Goal: Navigation & Orientation: Find specific page/section

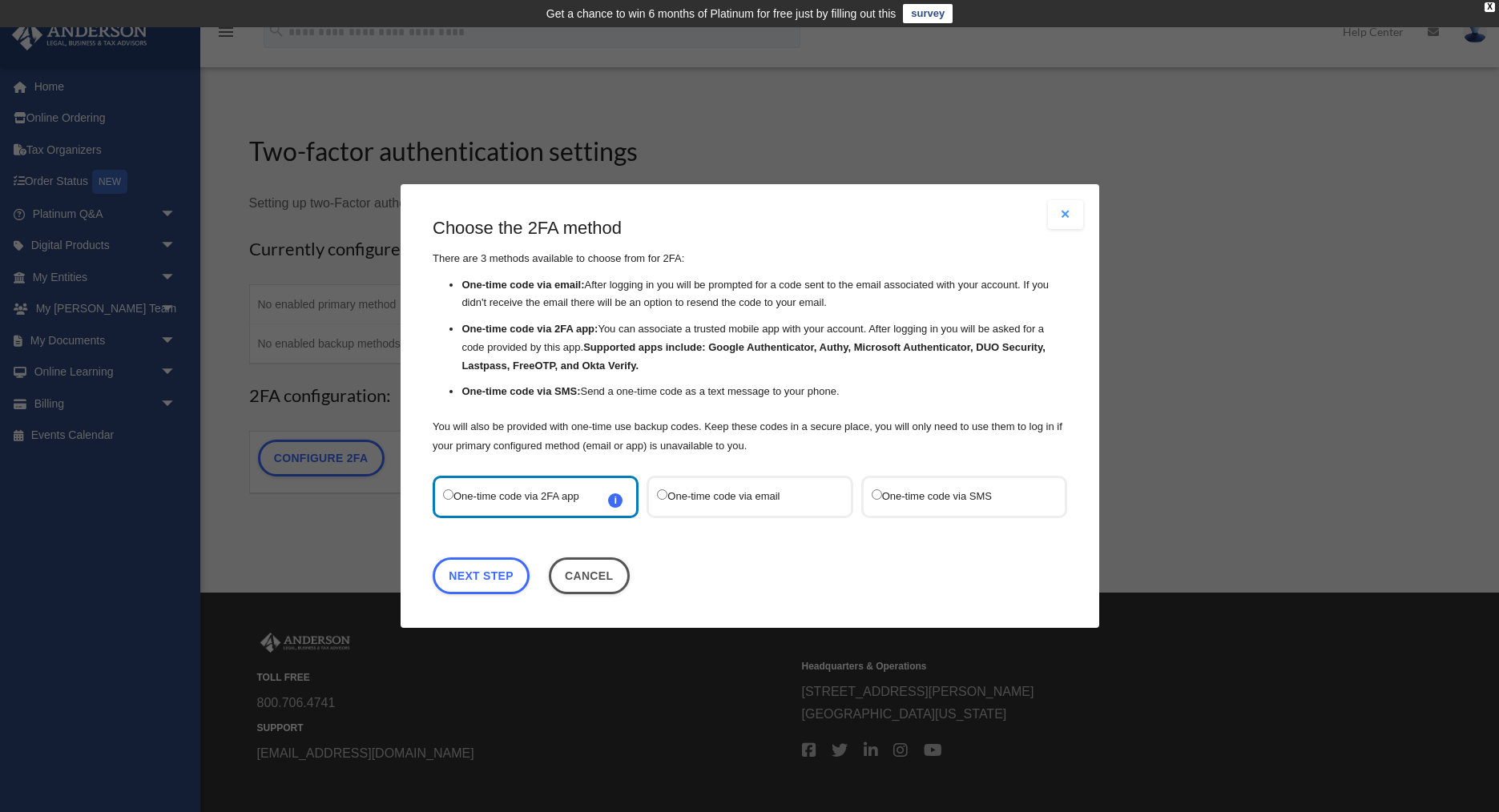
click at [944, 494] on label "One-time code via SMS" at bounding box center [955, 497] width 169 height 21
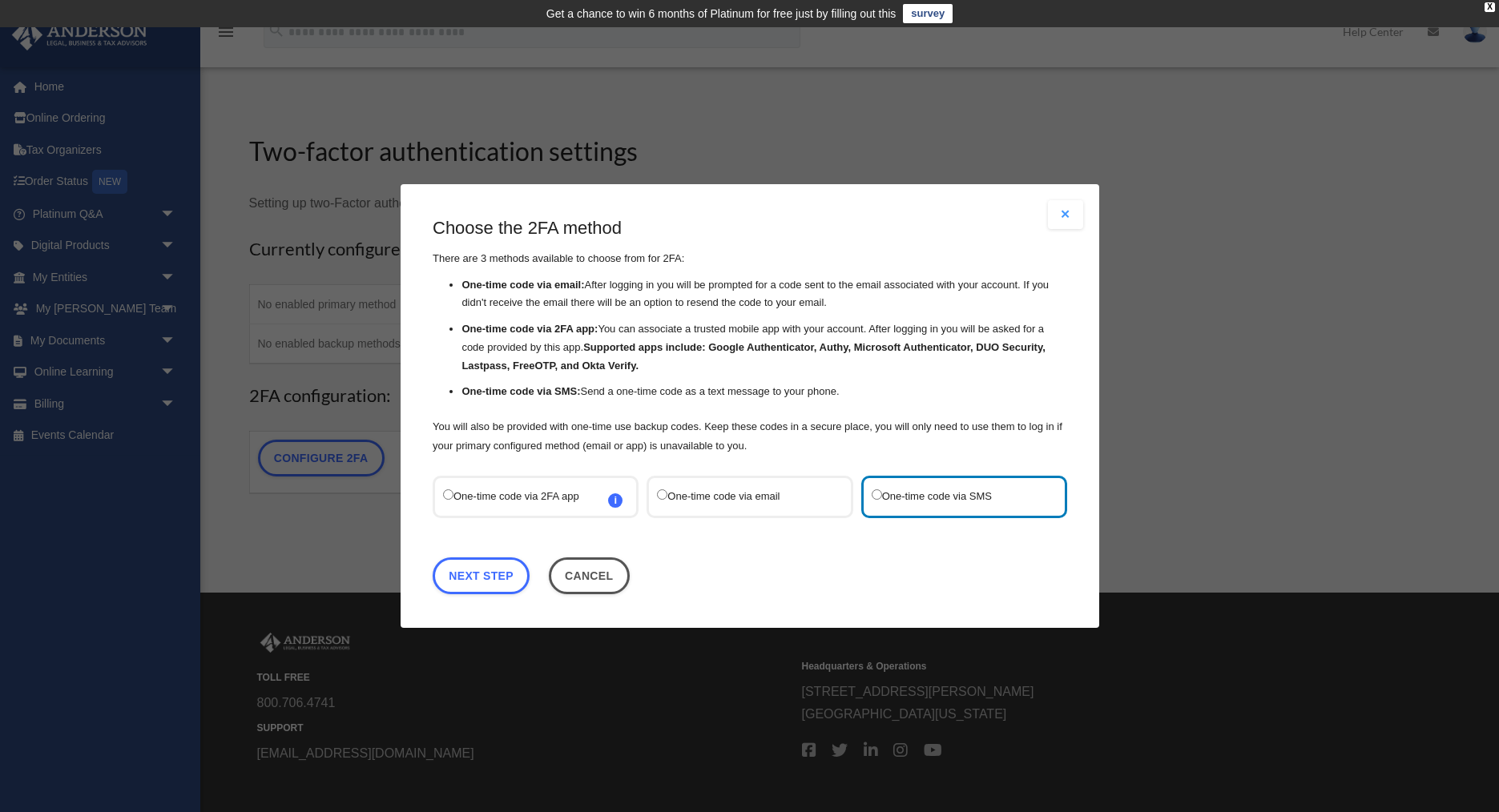
click at [700, 499] on label "One-time code via email" at bounding box center [741, 497] width 169 height 21
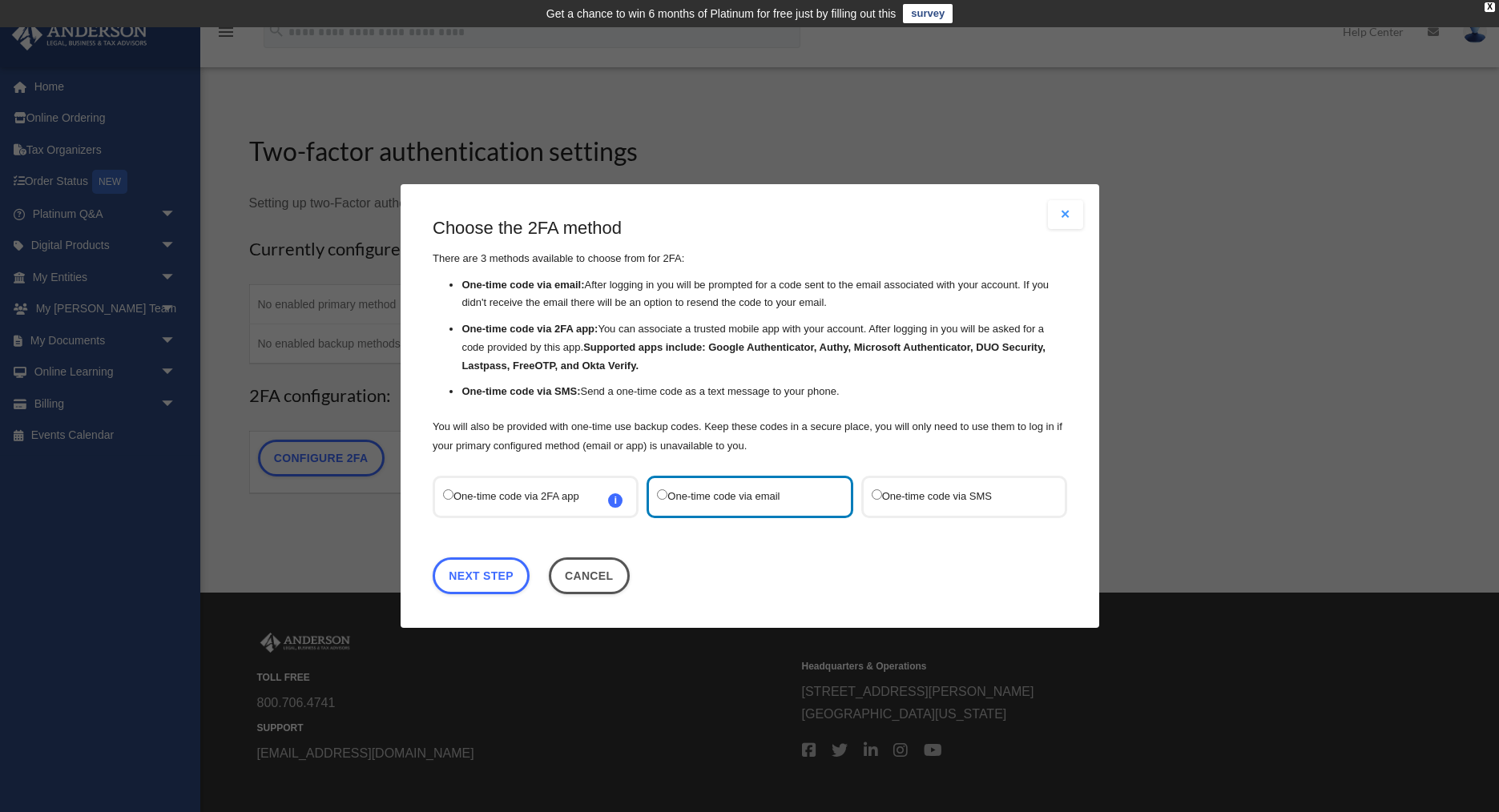
click at [900, 497] on label "One-time code via SMS" at bounding box center [955, 497] width 169 height 21
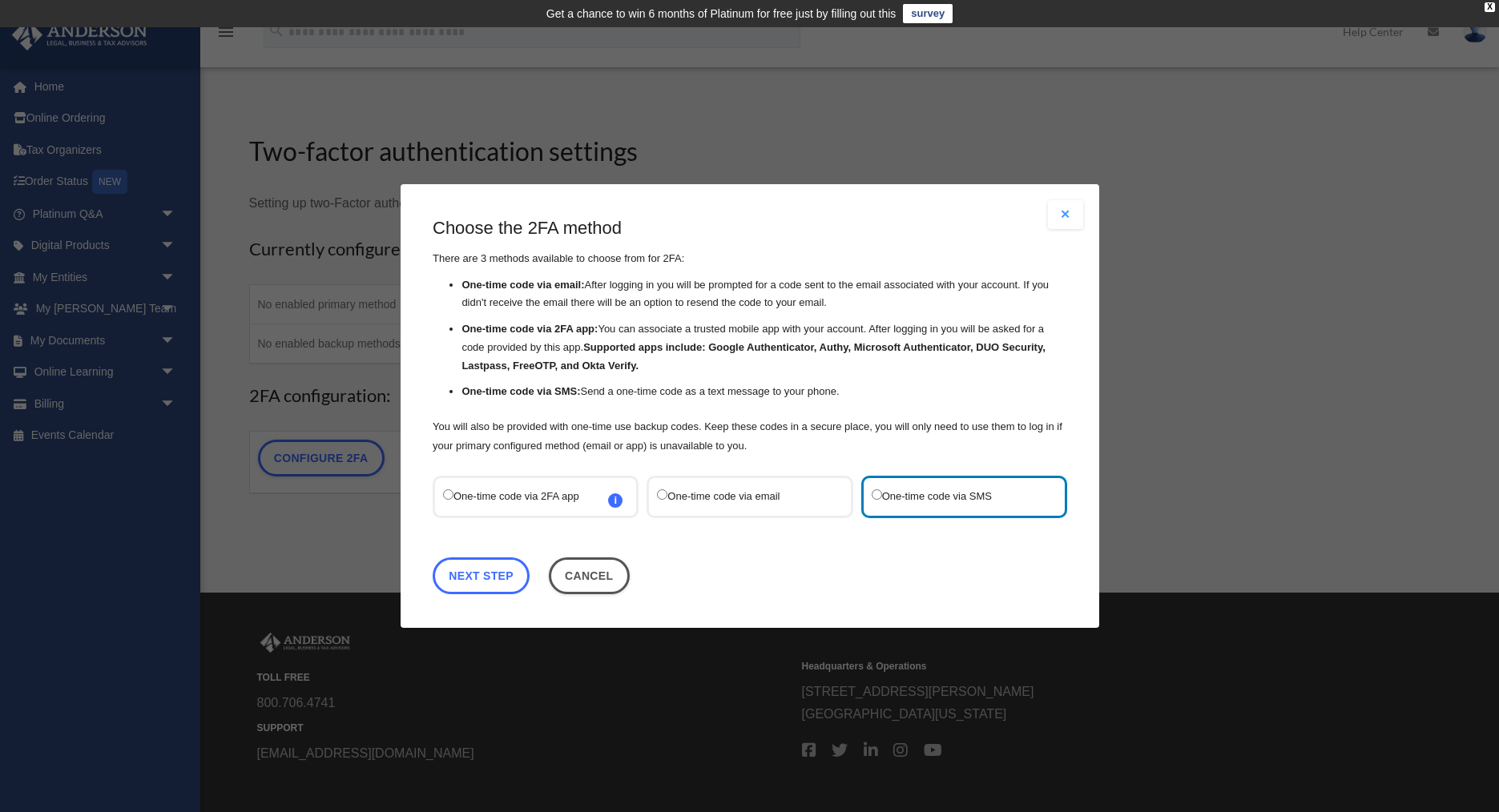
click at [466, 576] on link "Next Step" at bounding box center [481, 576] width 97 height 37
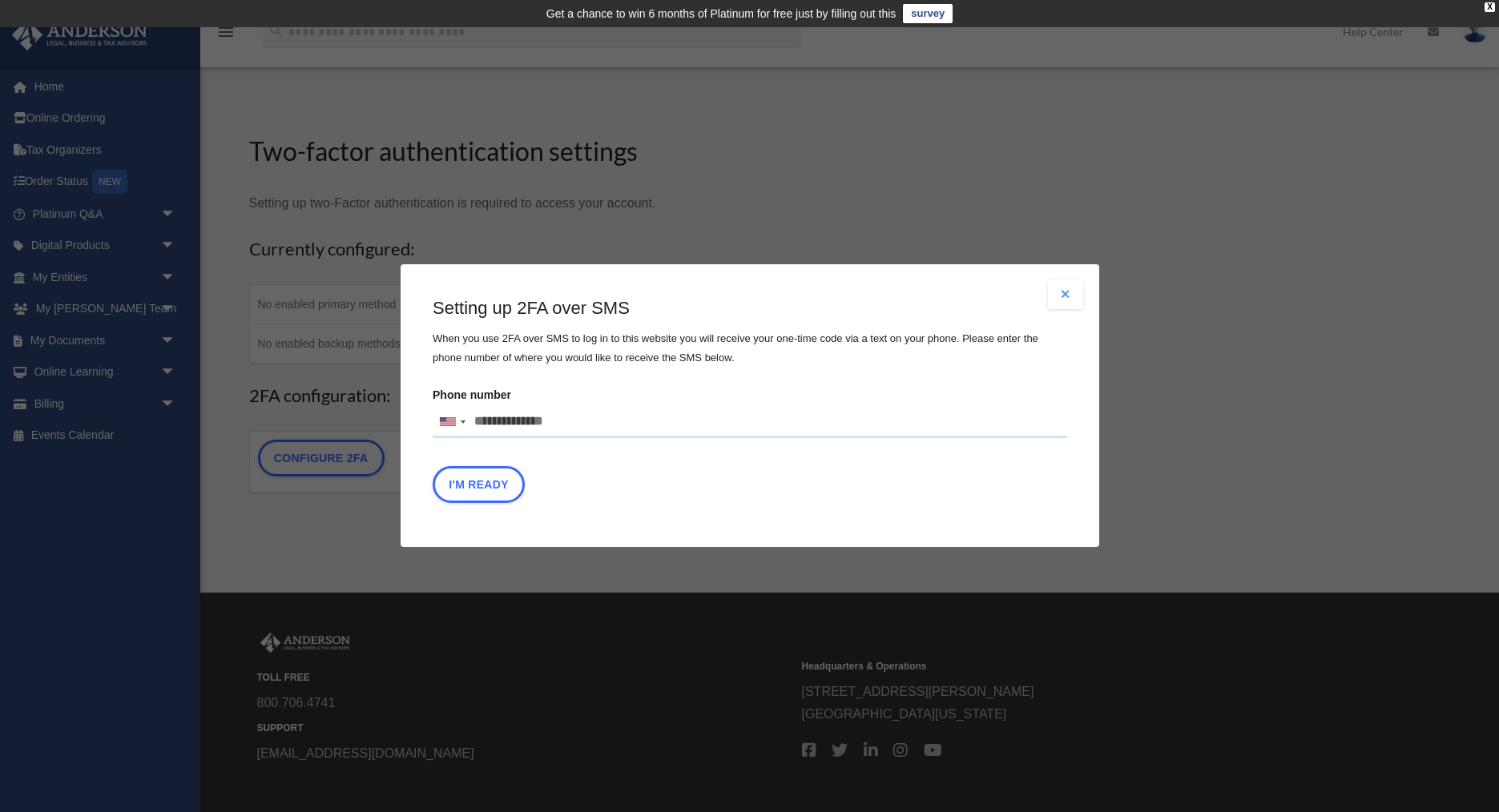
click at [569, 427] on input "Phone number United States +1 United Kingdom +44 Afghanistan (‫افغانستان‬‎) +93…" at bounding box center [750, 422] width 635 height 32
type input "**********"
click at [487, 494] on button "I'm Ready" at bounding box center [478, 485] width 92 height 37
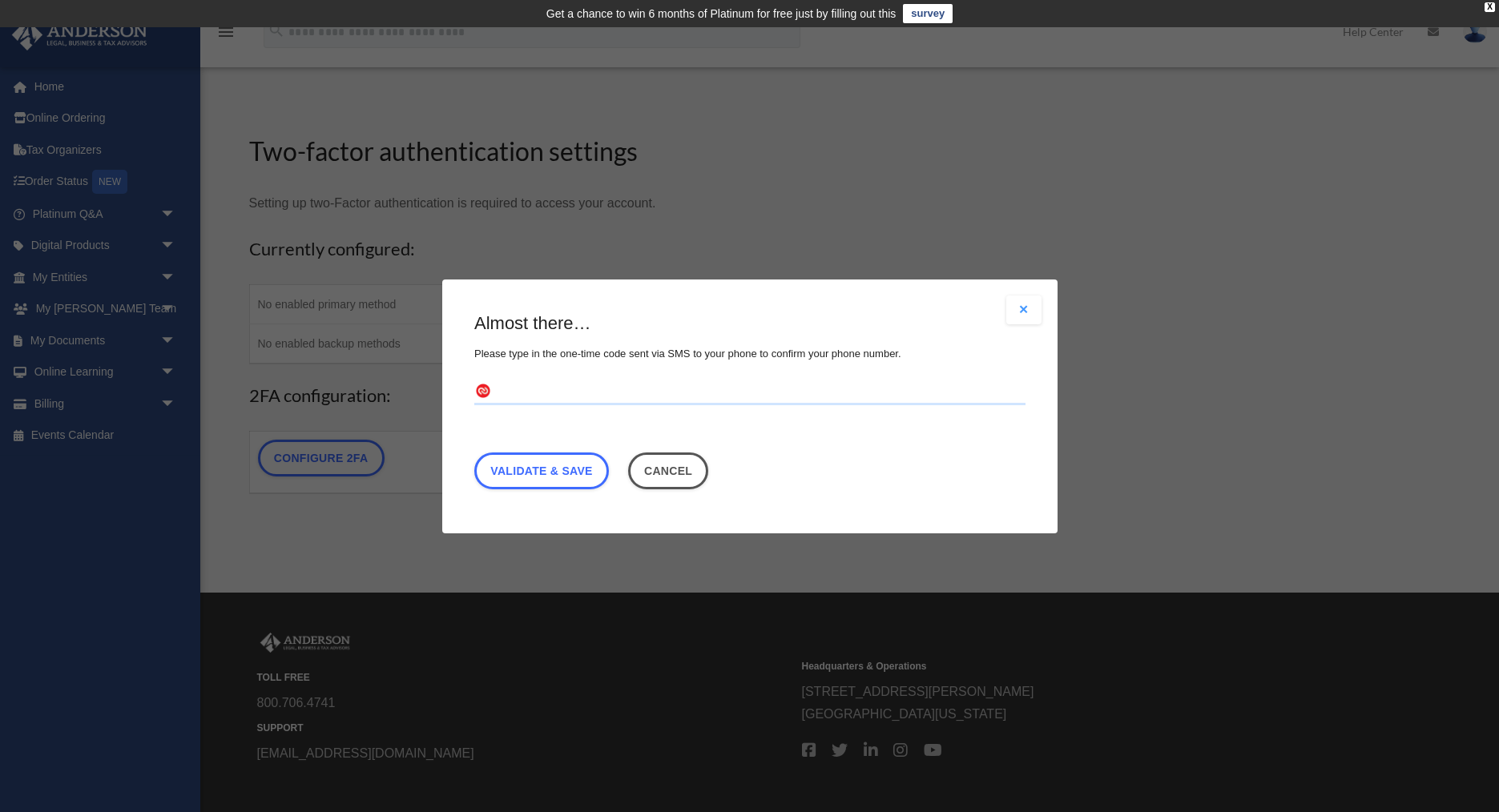
click at [504, 383] on input "text" at bounding box center [750, 391] width 551 height 26
type input "******"
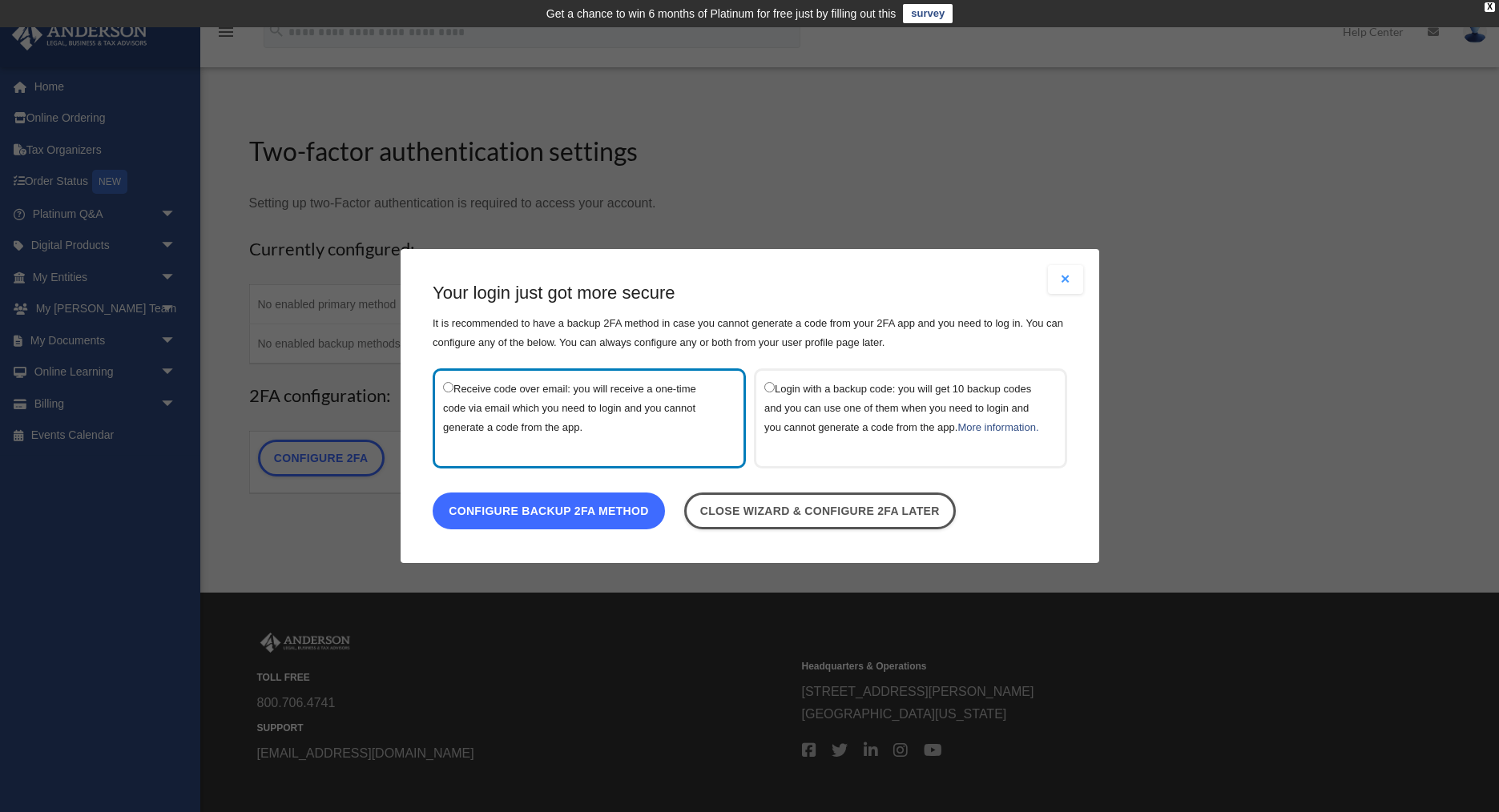
click at [564, 526] on link "Configure backup 2FA method" at bounding box center [548, 511] width 232 height 37
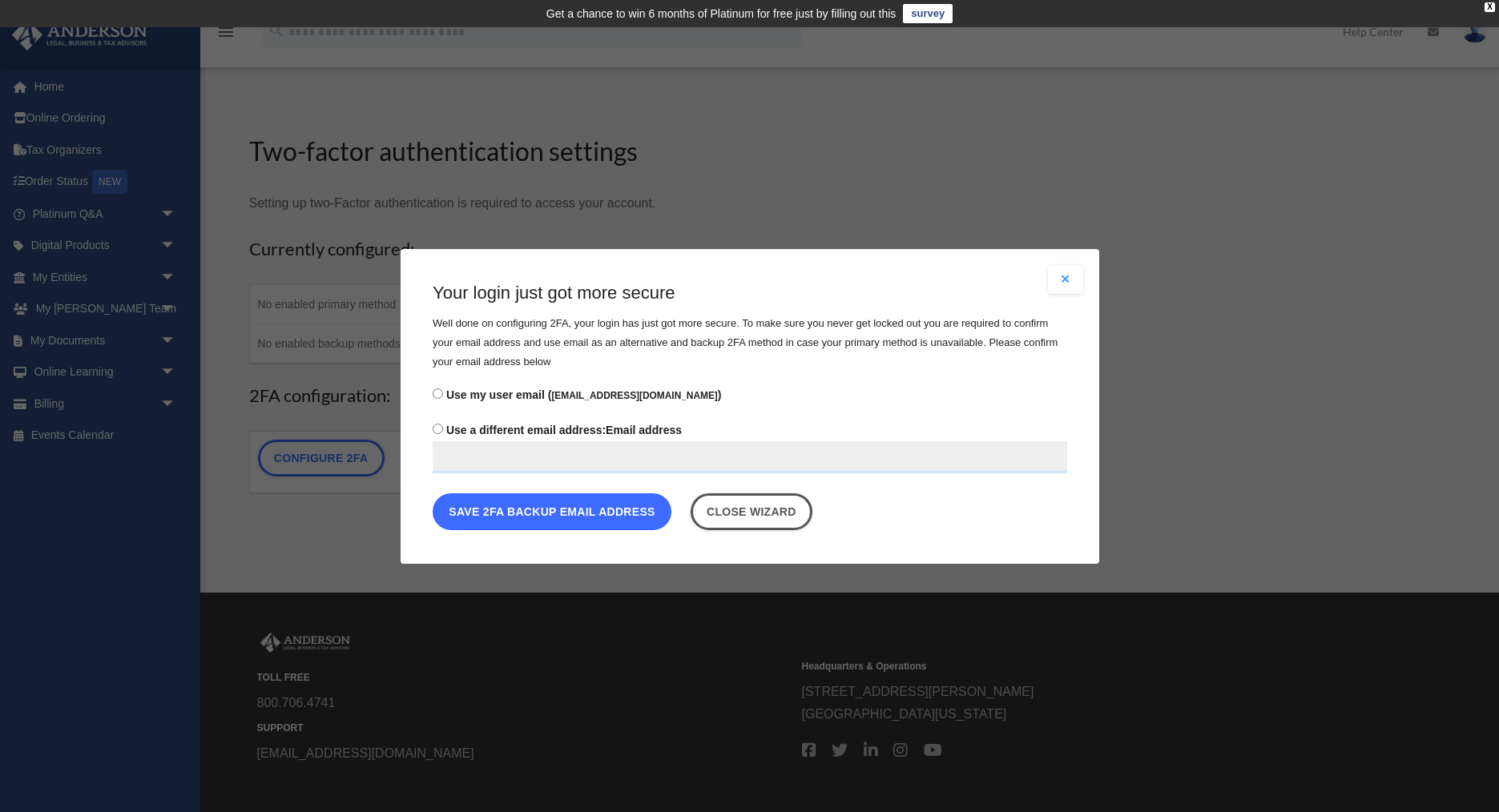
click at [545, 512] on button "Save 2FA backup email address" at bounding box center [552, 511] width 239 height 37
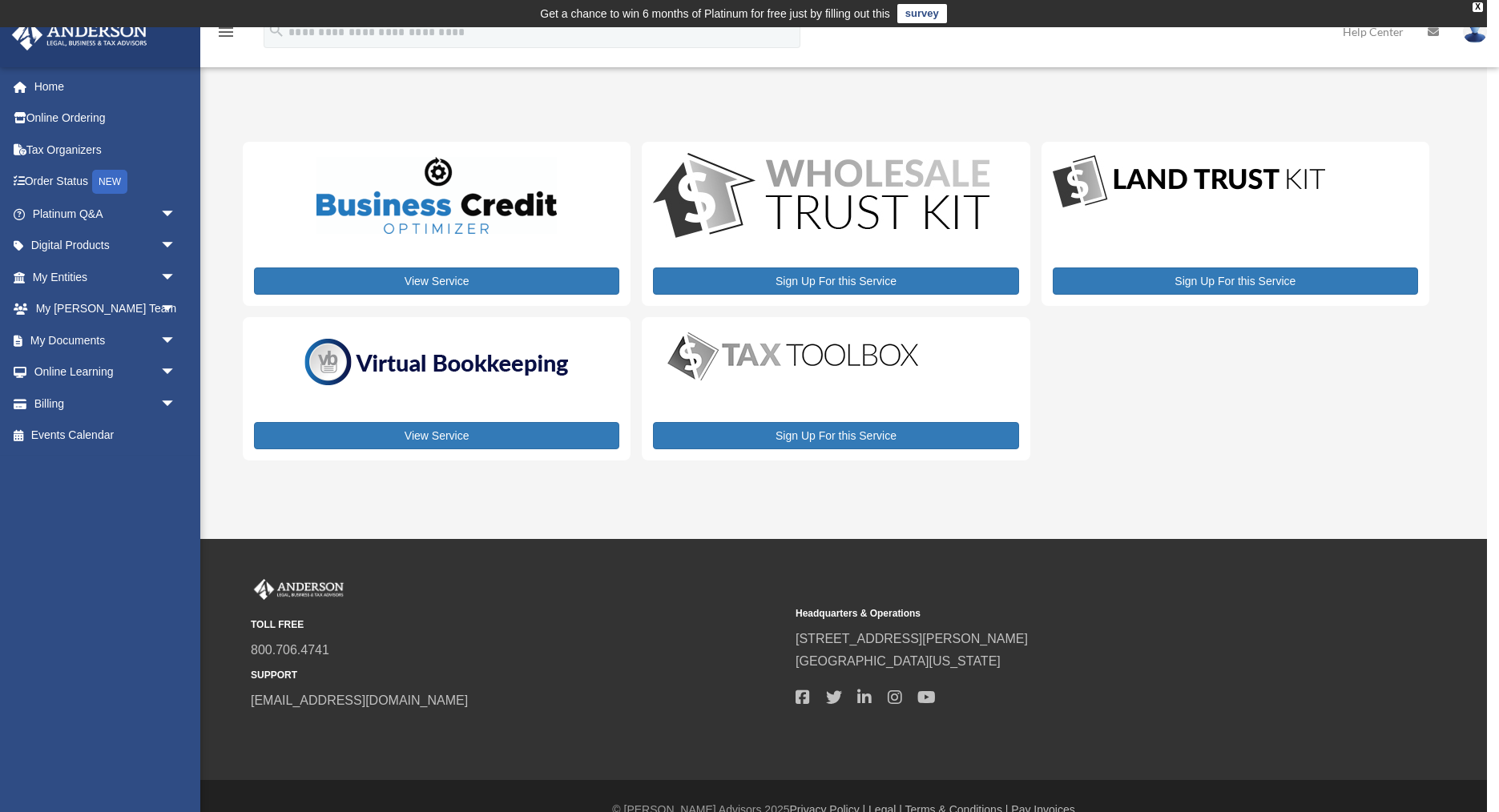
click at [275, 100] on div "My Services sjmoore028@gmail.com Sign Out sjmoore028@gmail.com Home Online Orde…" at bounding box center [744, 284] width 1487 height 394
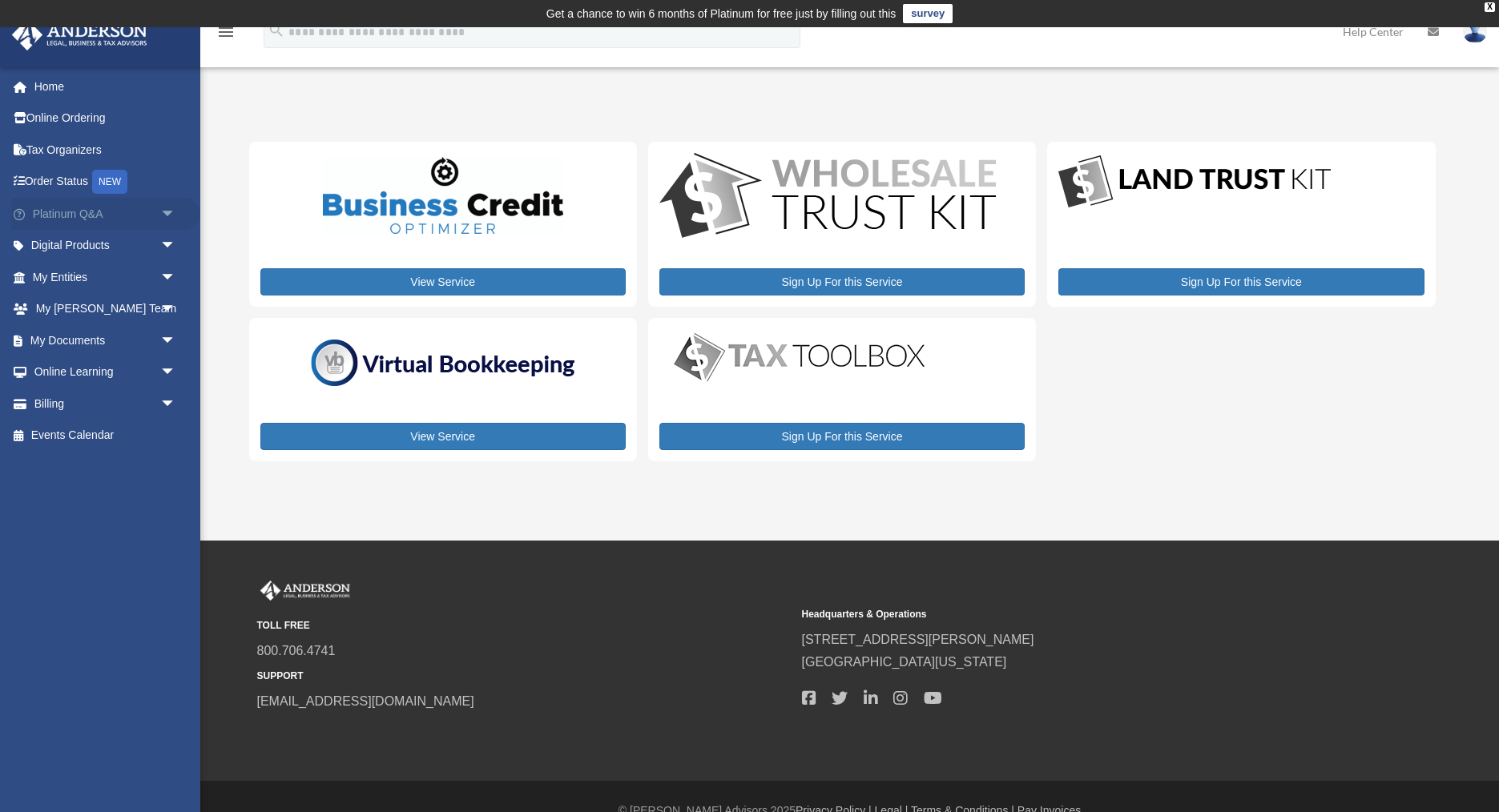
click at [170, 216] on span "arrow_drop_down" at bounding box center [176, 214] width 32 height 33
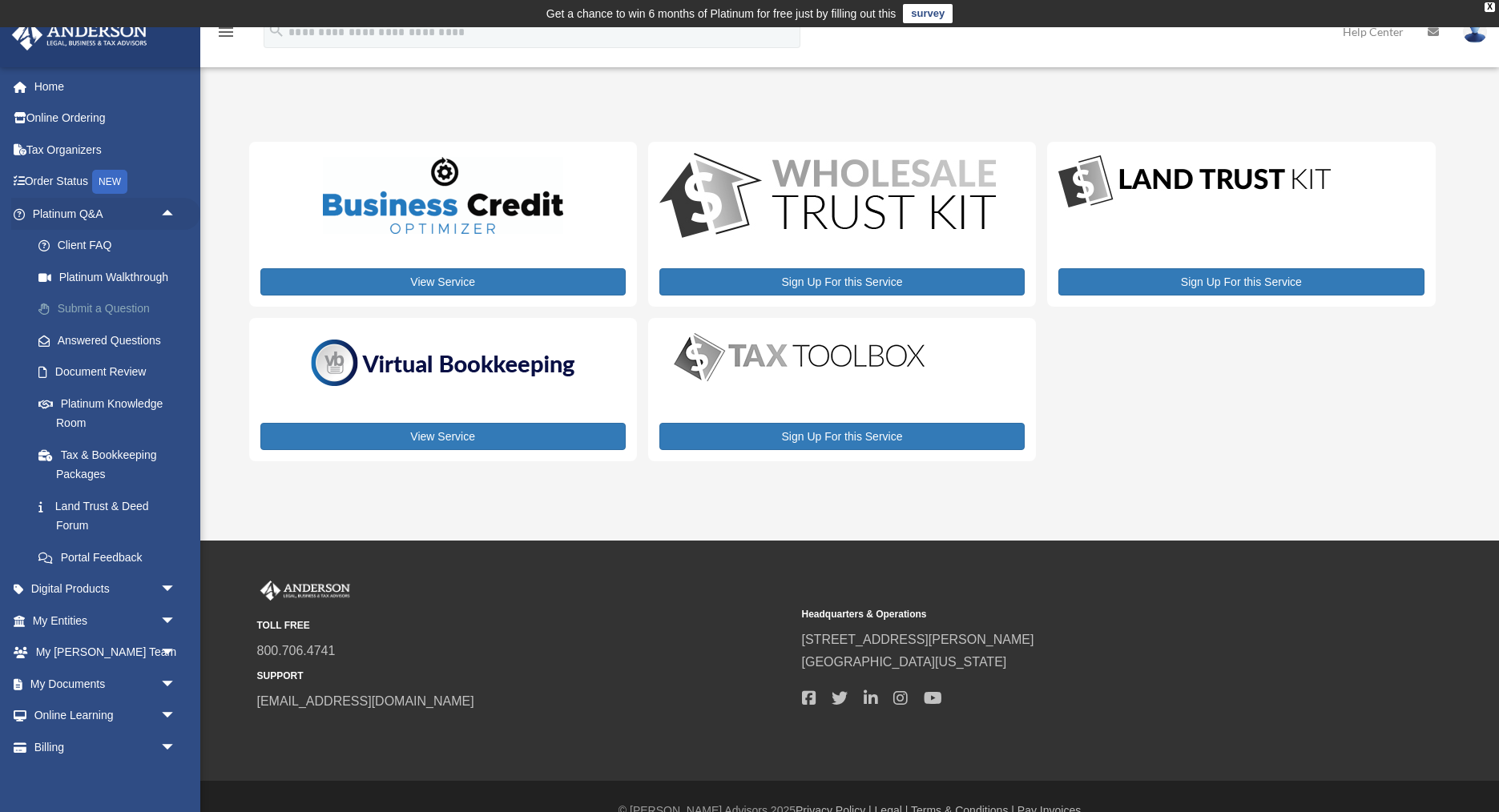
click at [75, 308] on link "Submit a Question" at bounding box center [111, 309] width 178 height 32
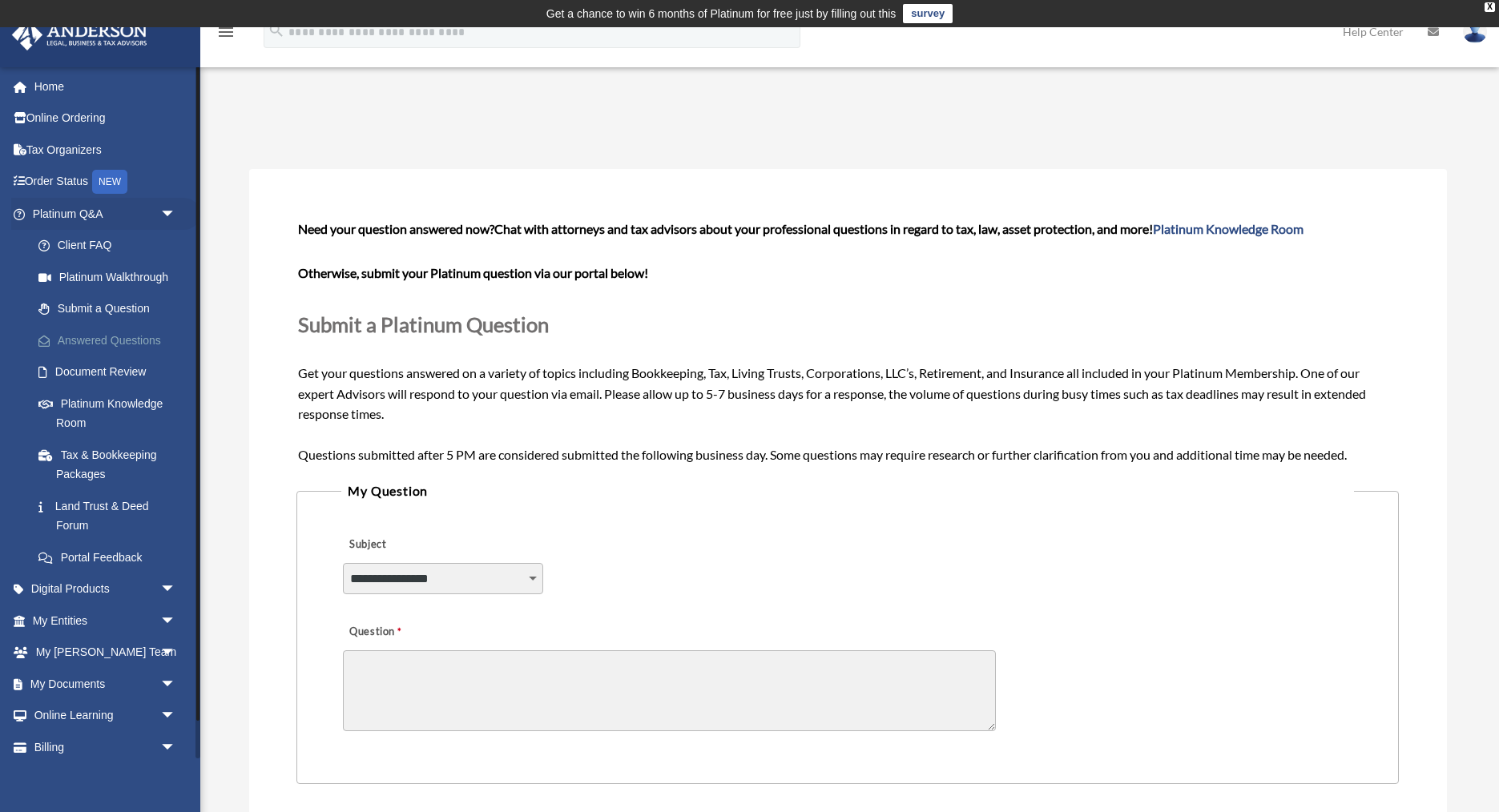
click at [89, 344] on link "Answered Questions" at bounding box center [111, 340] width 178 height 32
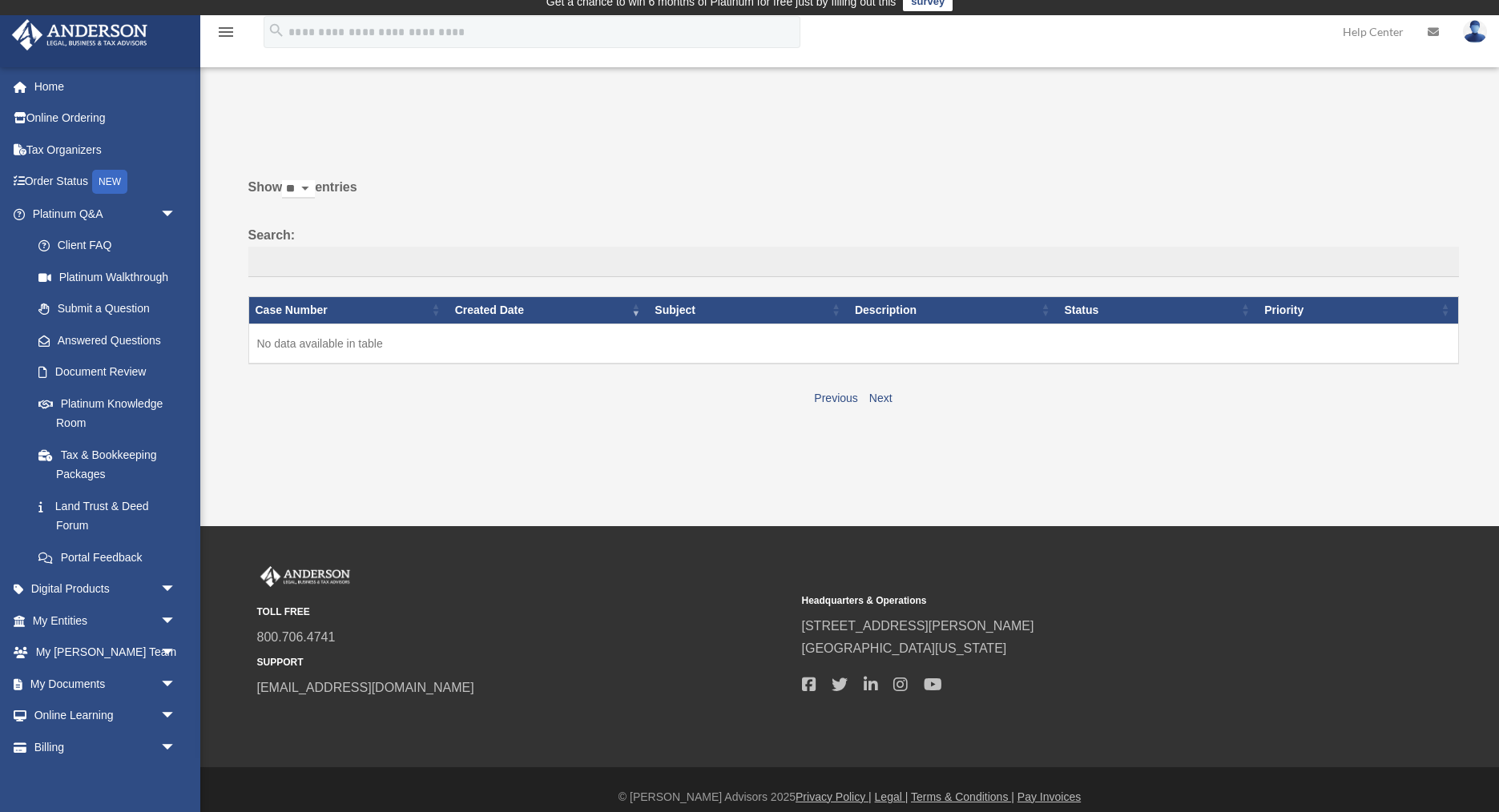
scroll to position [15, 0]
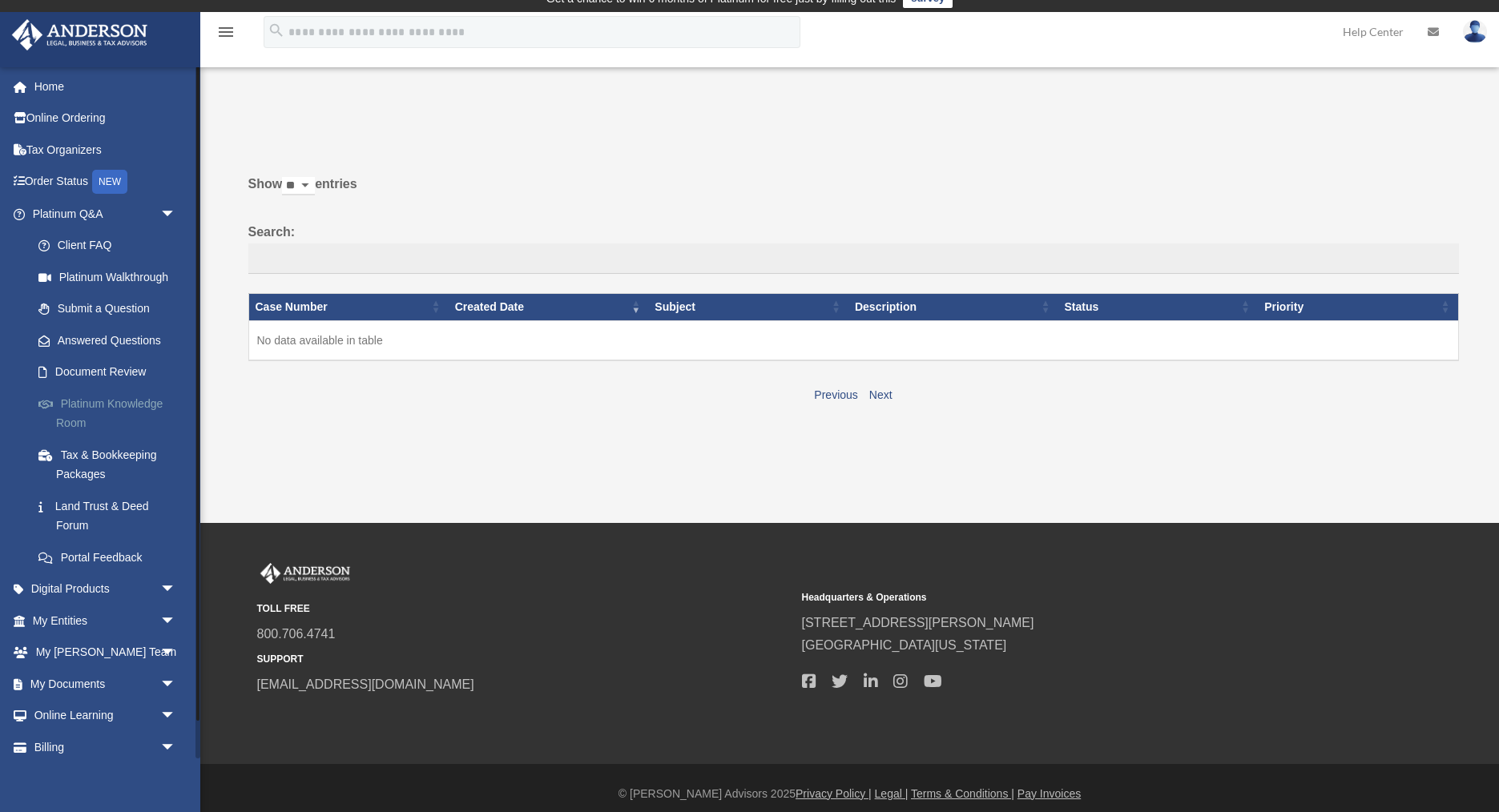
click at [119, 404] on link "Platinum Knowledge Room" at bounding box center [111, 413] width 178 height 51
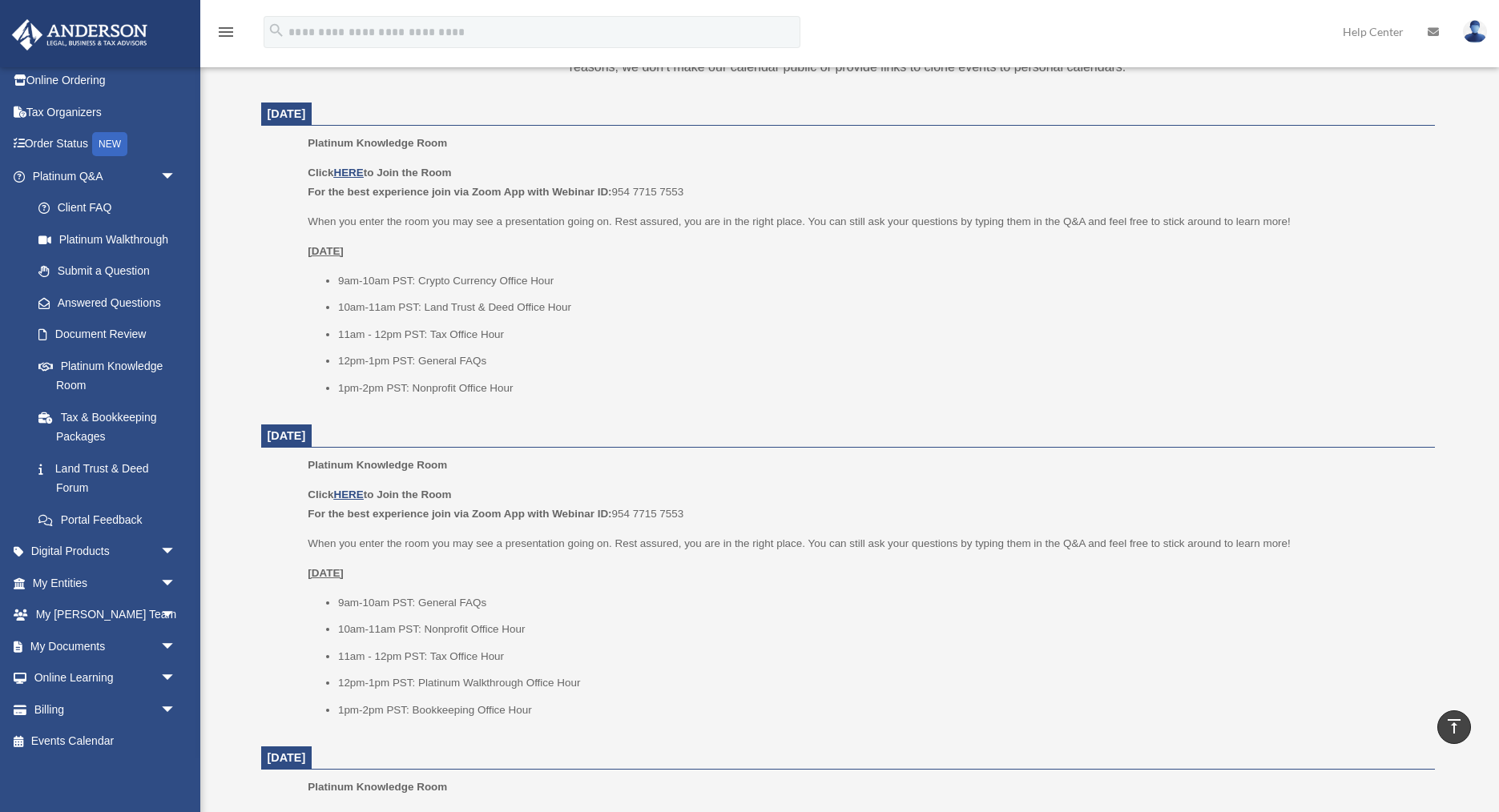
scroll to position [636, 0]
click at [91, 335] on link "Document Review" at bounding box center [111, 334] width 178 height 32
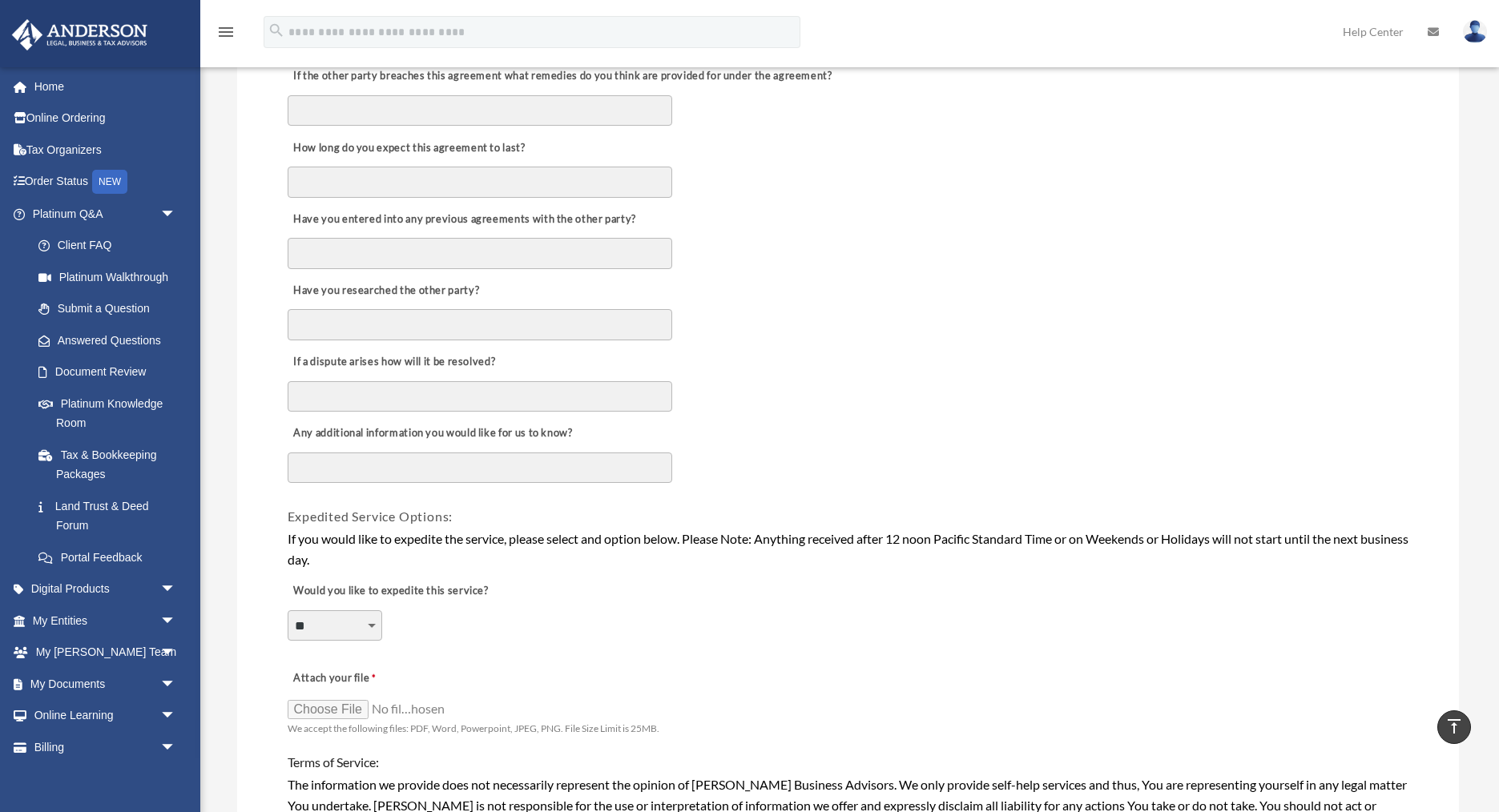
scroll to position [740, 0]
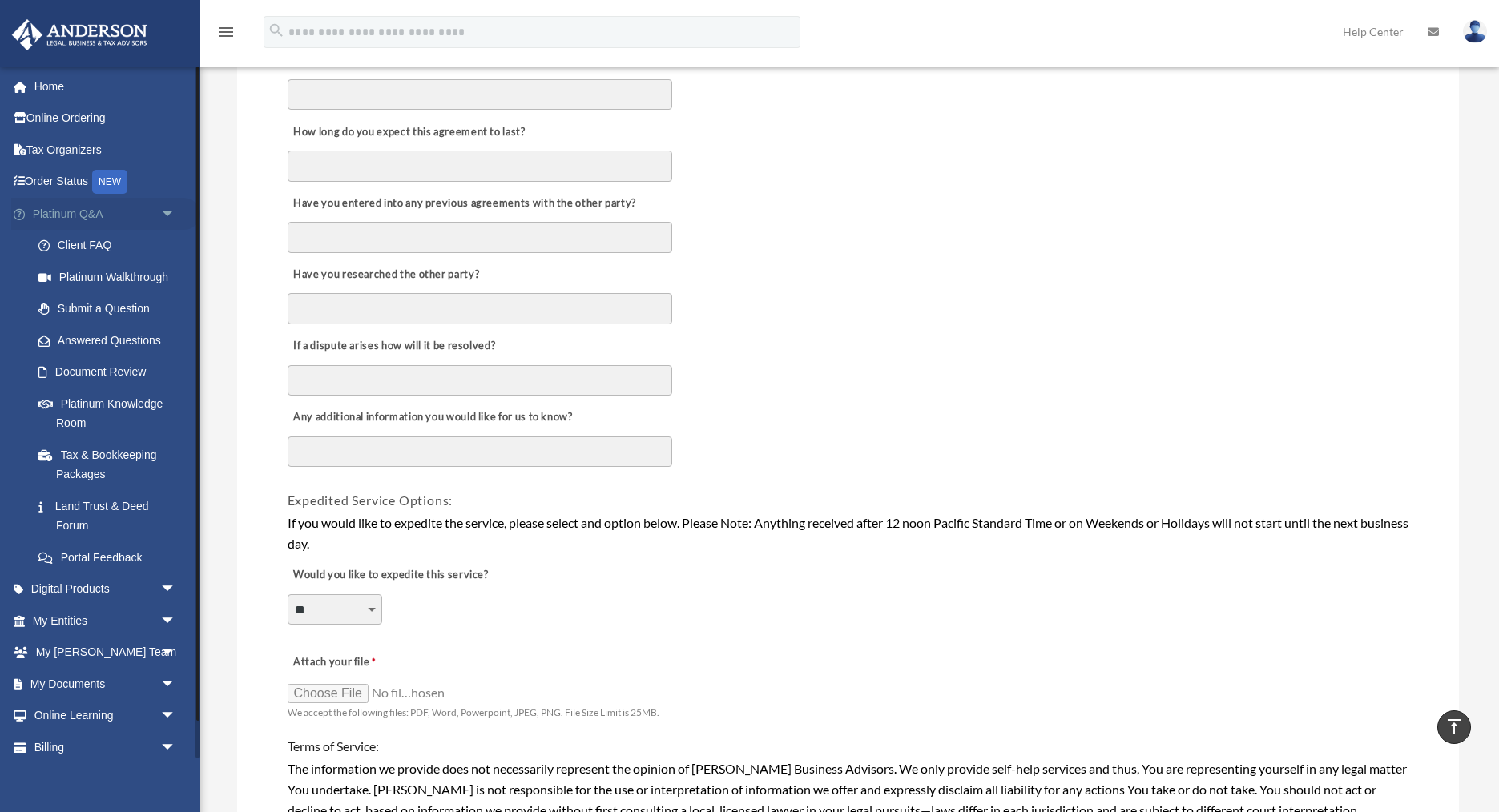
click at [170, 215] on span "arrow_drop_down" at bounding box center [176, 214] width 32 height 33
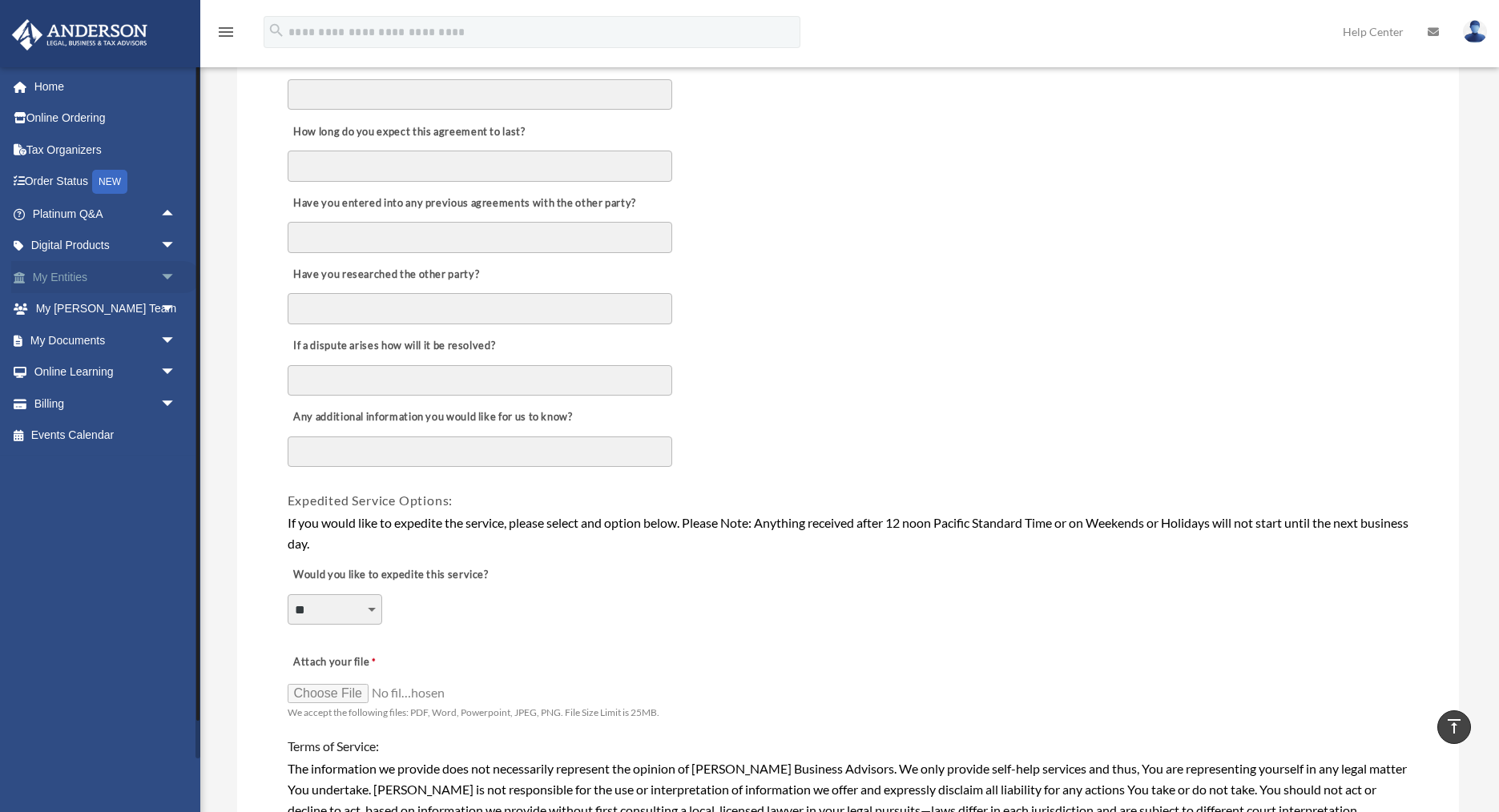
click at [166, 279] on span "arrow_drop_down" at bounding box center [176, 278] width 32 height 33
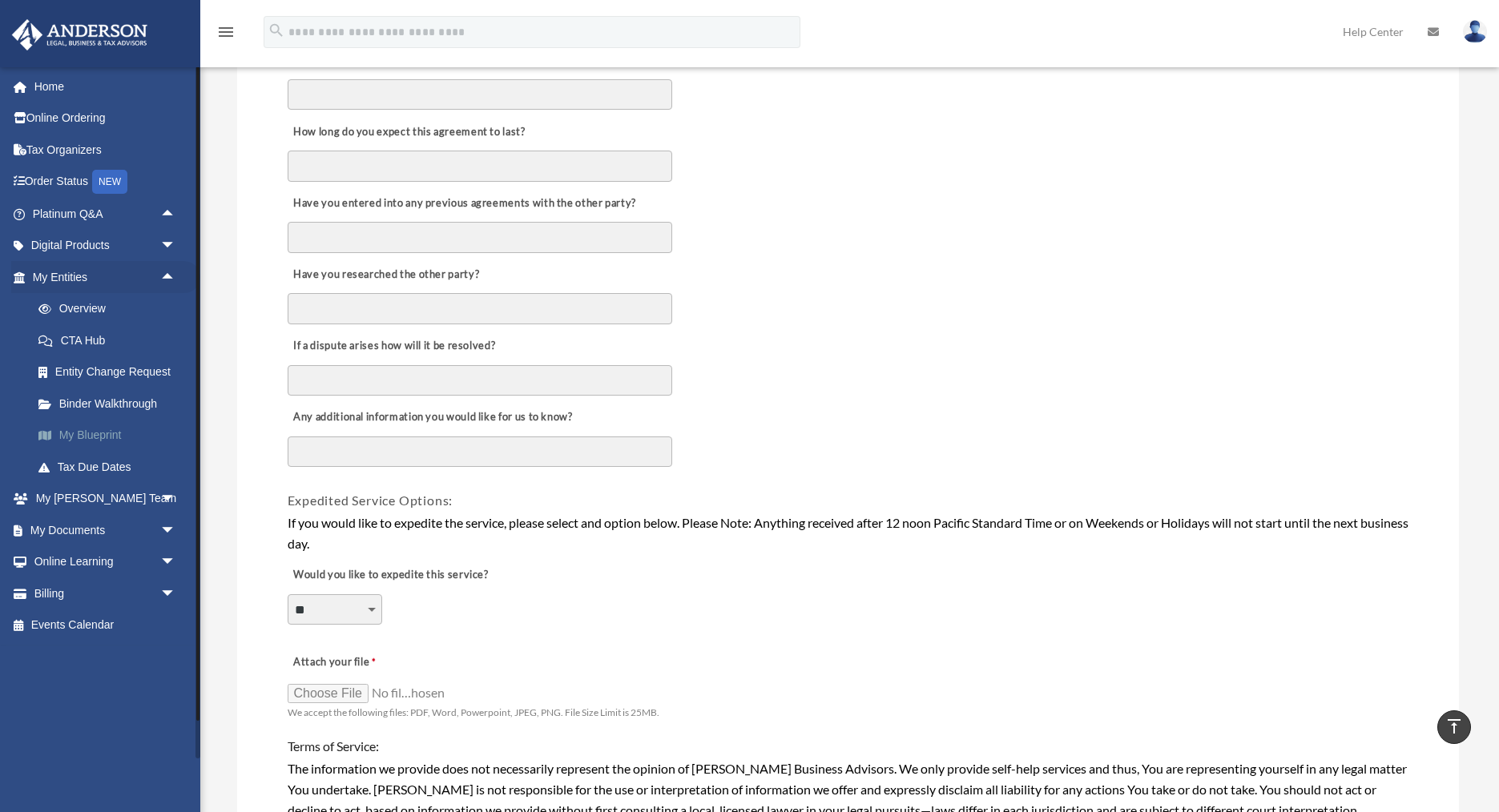
click at [91, 442] on link "My Blueprint" at bounding box center [111, 436] width 178 height 32
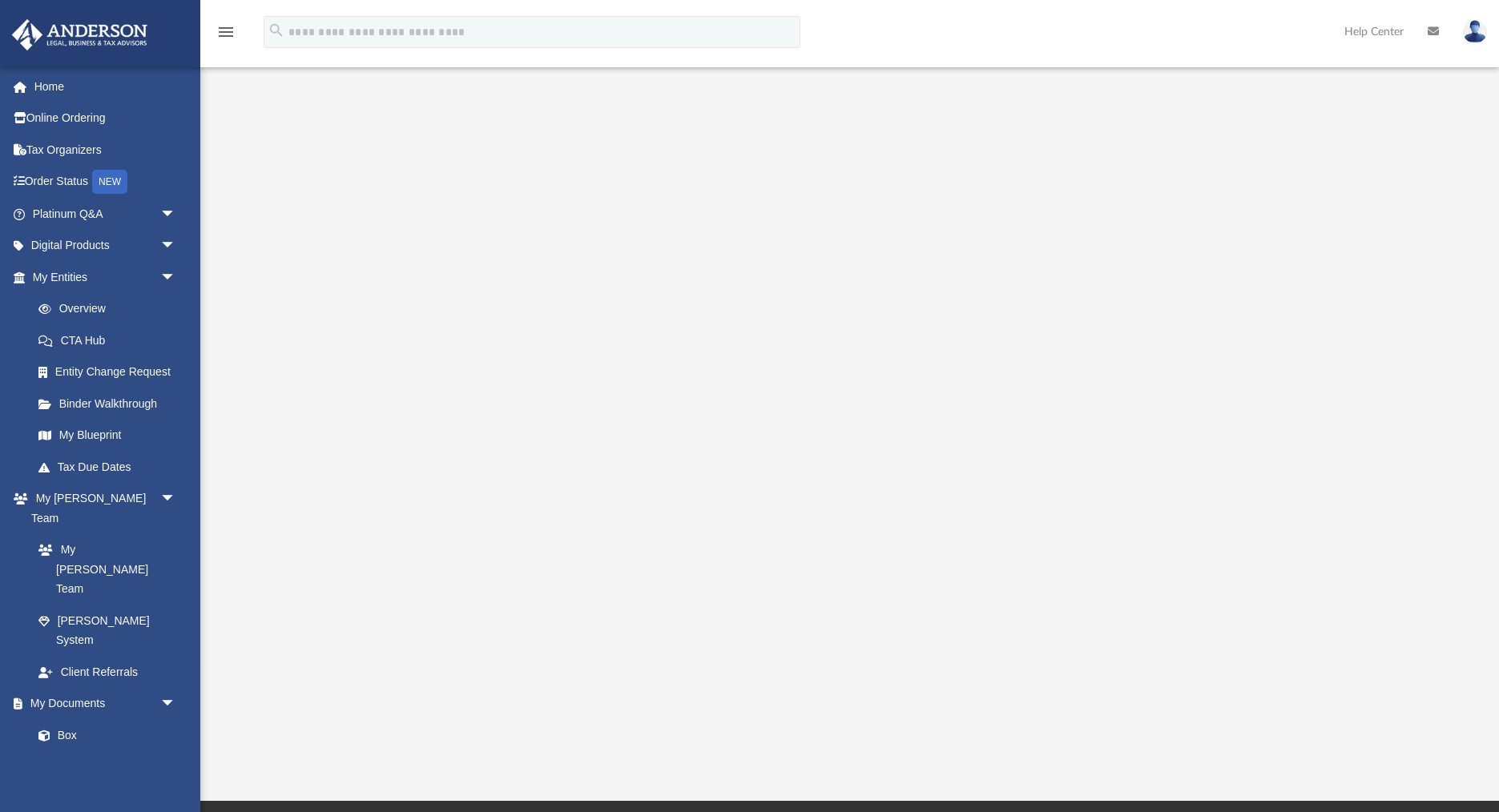
scroll to position [43, 0]
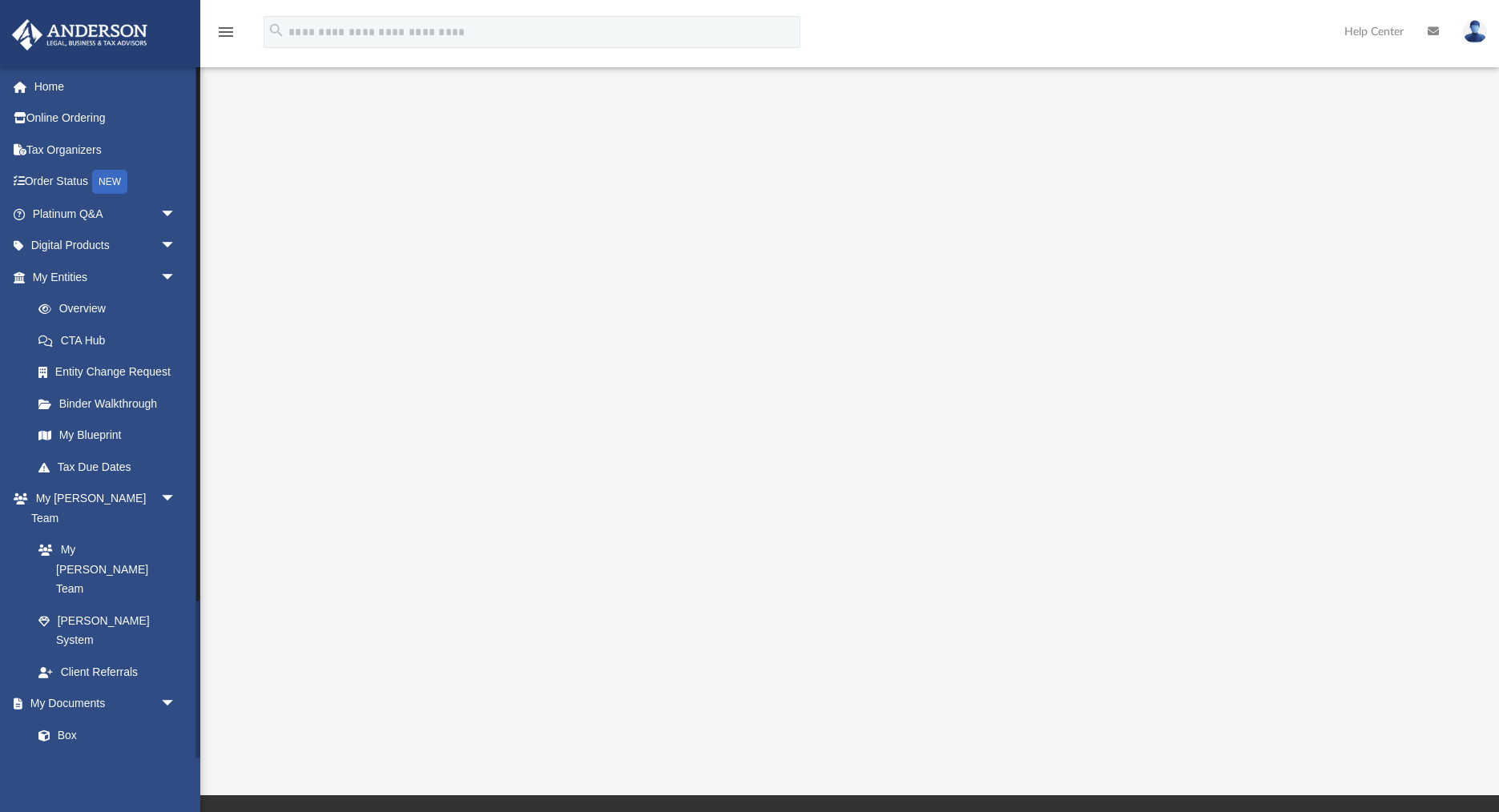
drag, startPoint x: 168, startPoint y: 623, endPoint x: 199, endPoint y: 596, distance: 41.1
click at [167, 688] on span "arrow_drop_down" at bounding box center [176, 705] width 32 height 33
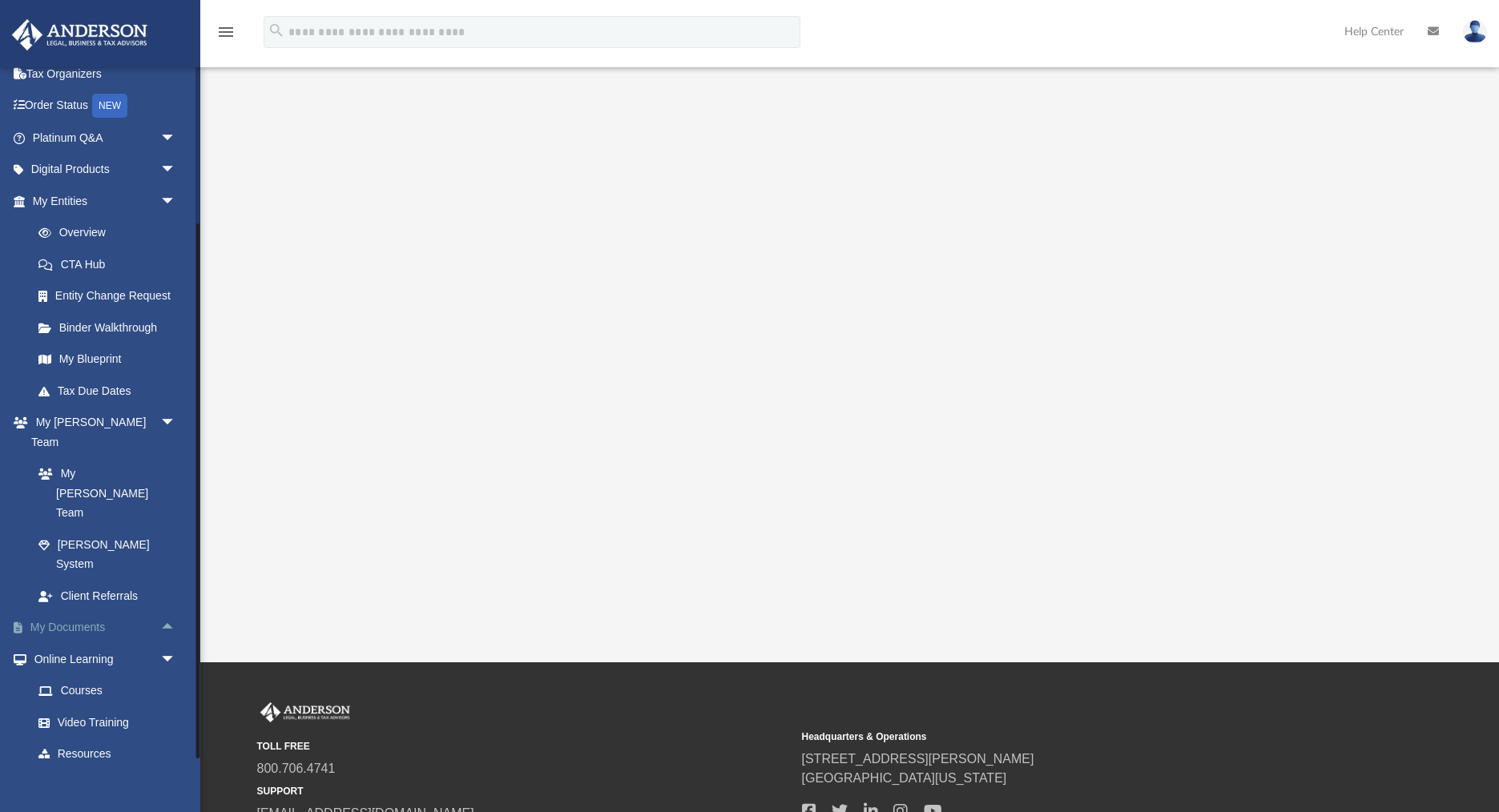
scroll to position [203, 0]
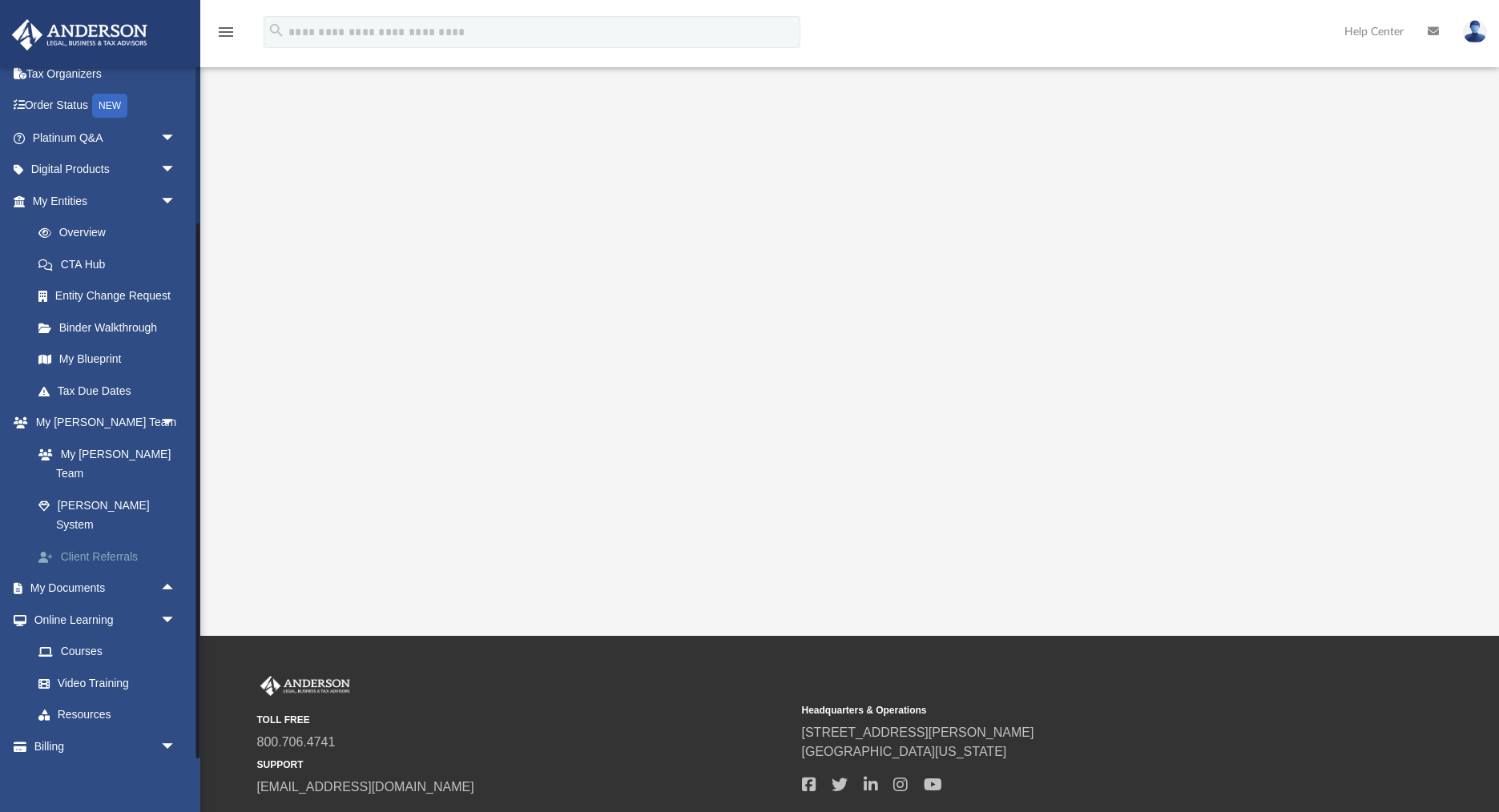
click at [166, 604] on span "arrow_drop_down" at bounding box center [176, 620] width 32 height 33
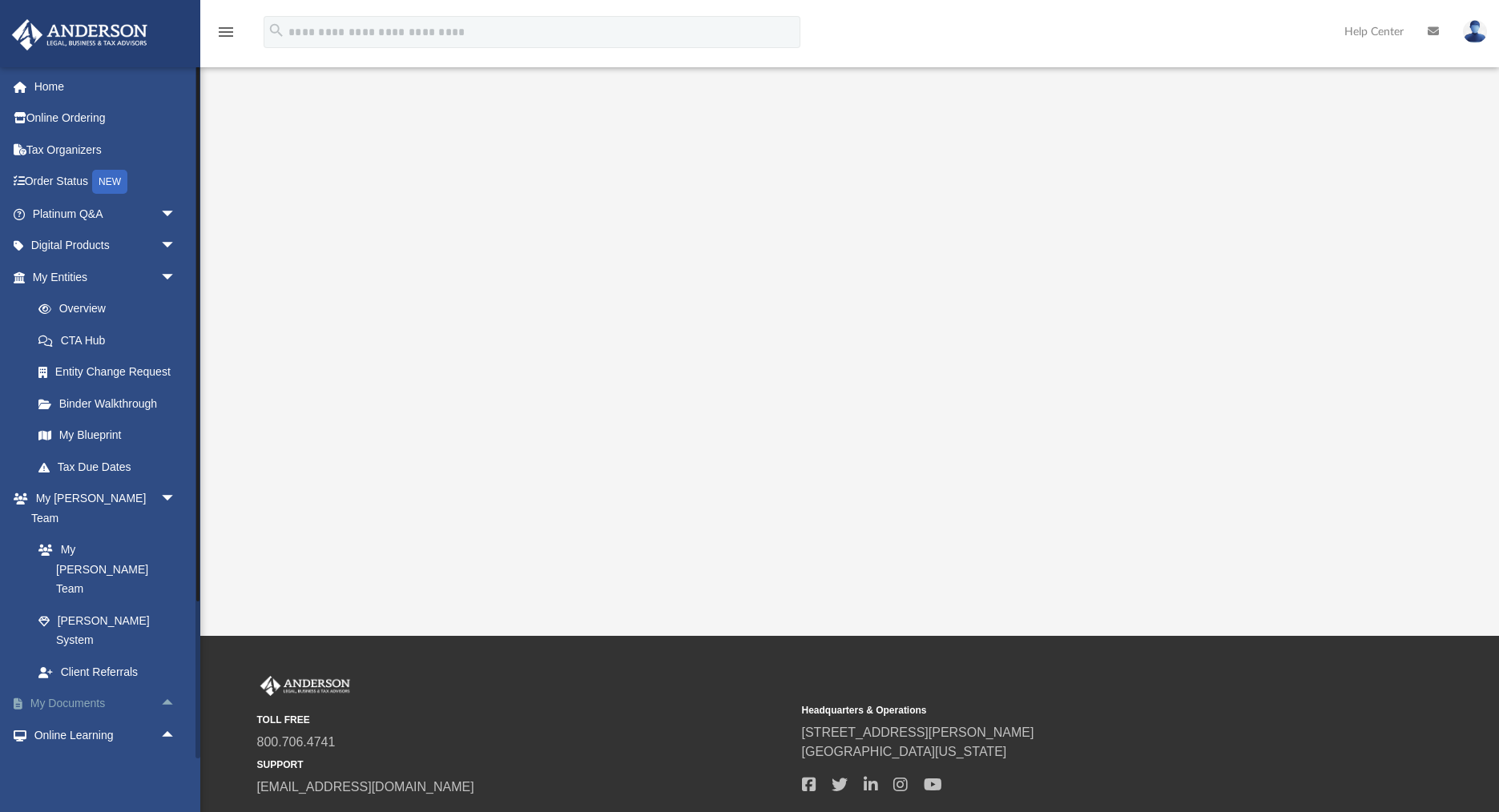
click at [167, 688] on span "arrow_drop_up" at bounding box center [176, 705] width 32 height 33
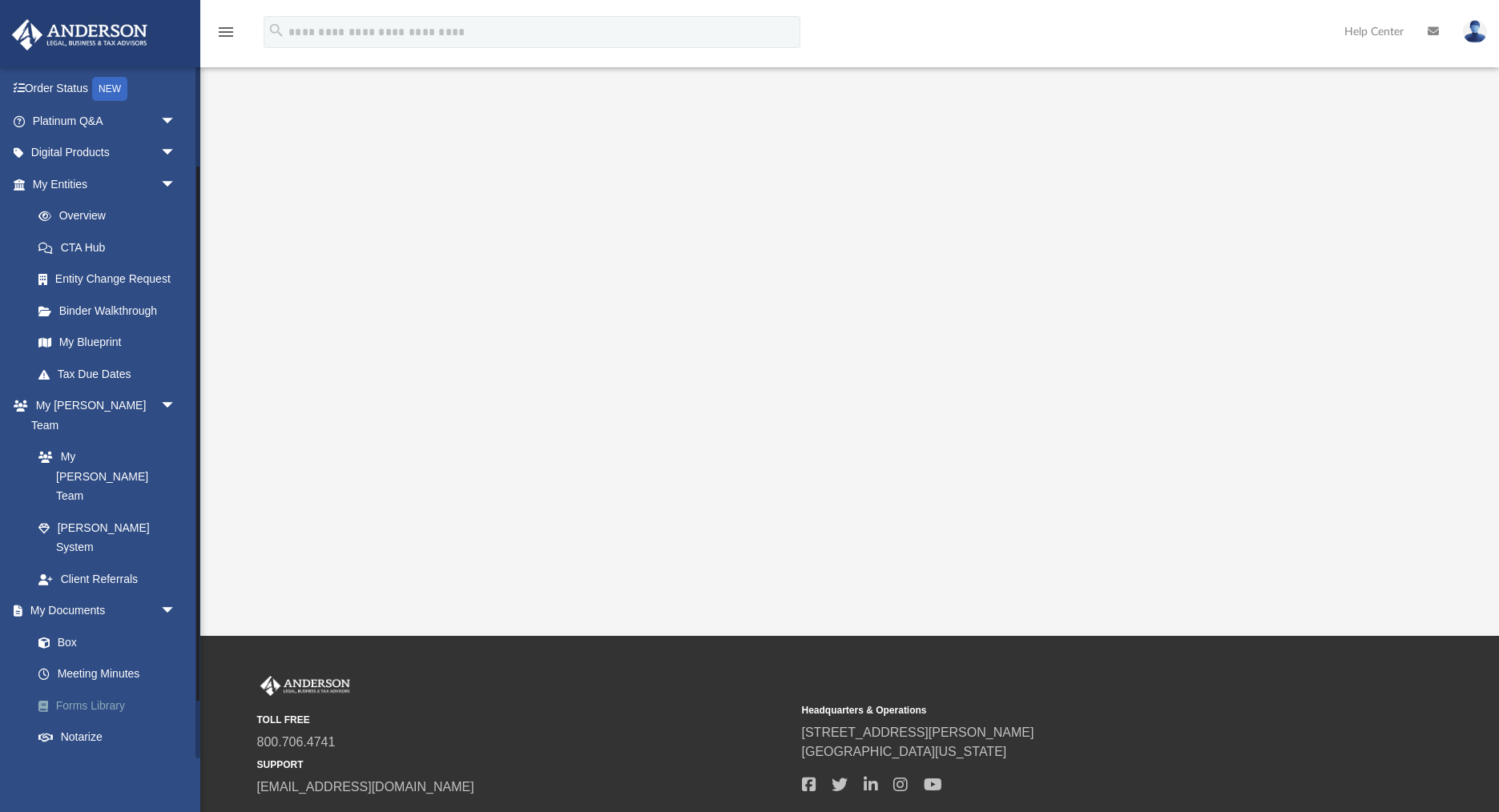
scroll to position [98, 0]
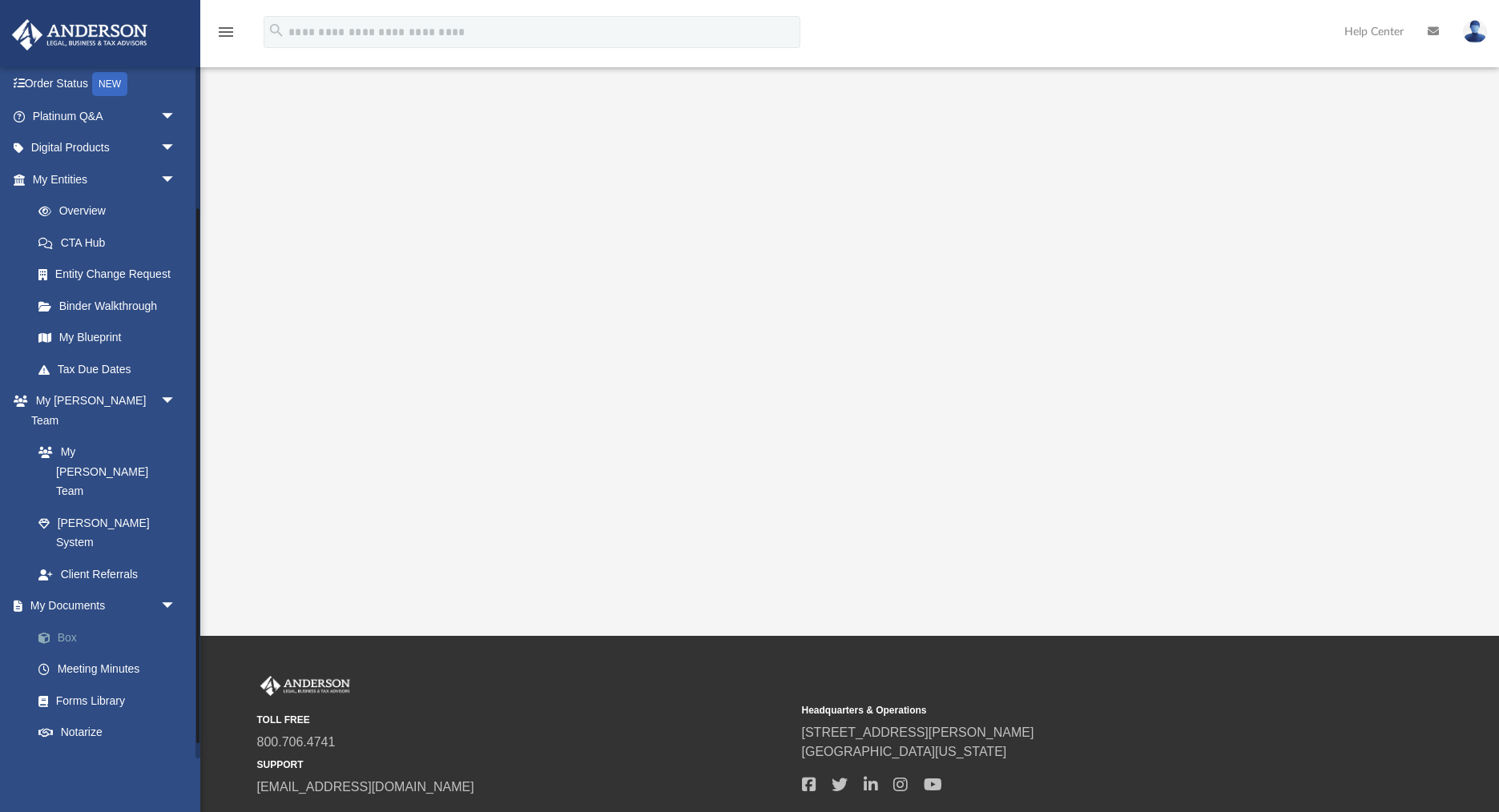
click at [69, 622] on link "Box" at bounding box center [111, 638] width 178 height 32
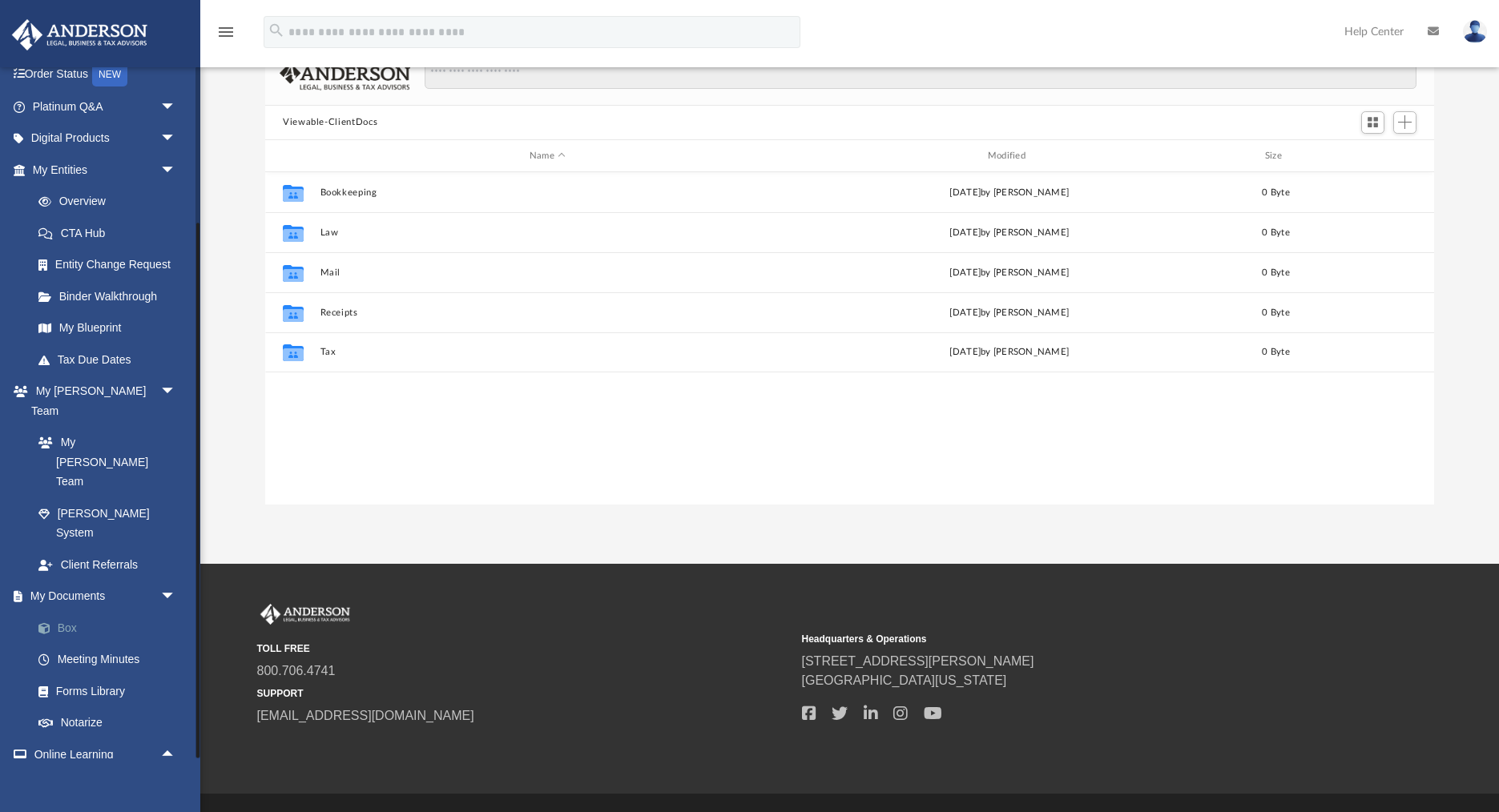
scroll to position [364, 1169]
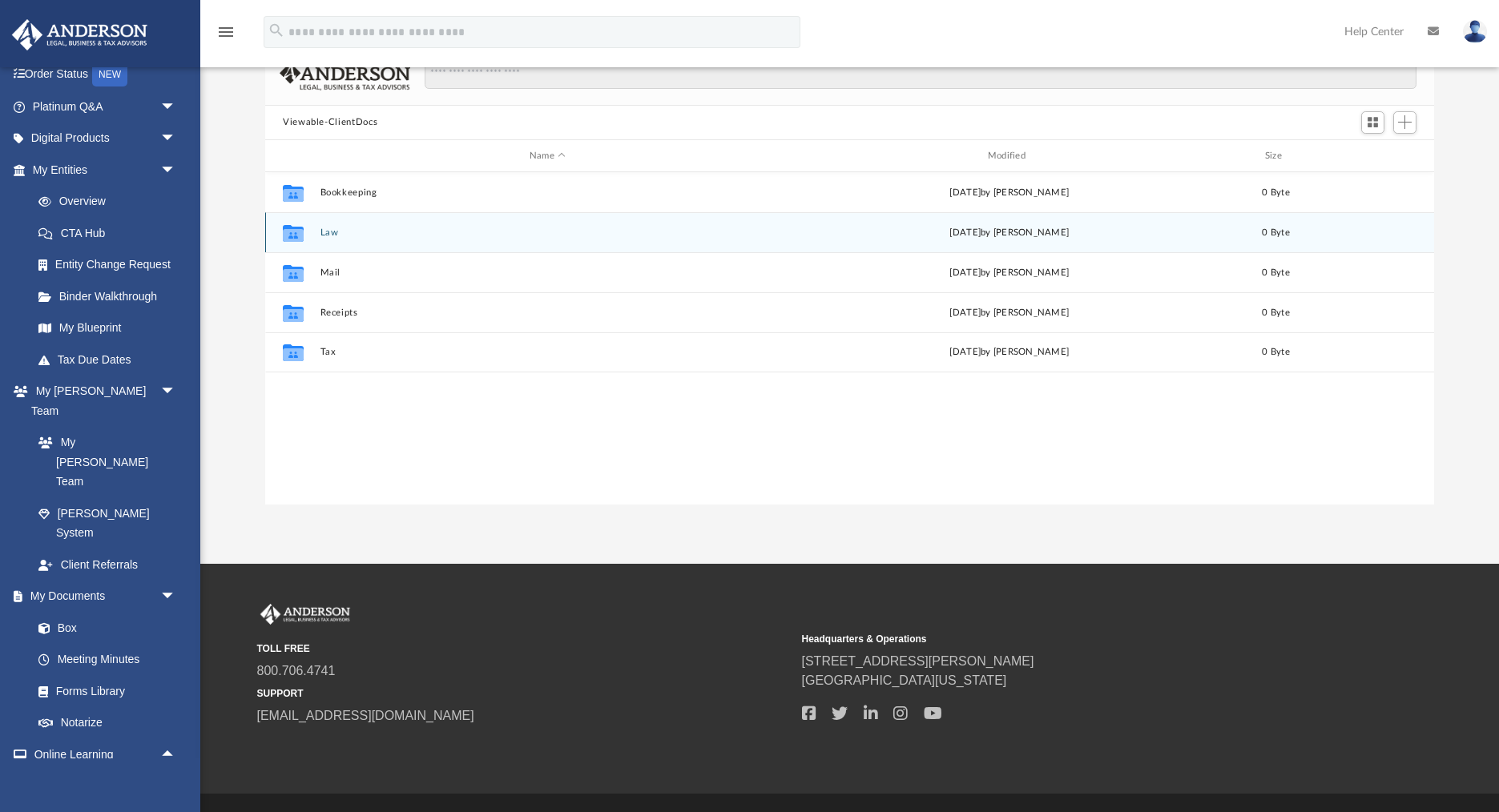
click at [324, 232] on button "Law" at bounding box center [548, 232] width 455 height 11
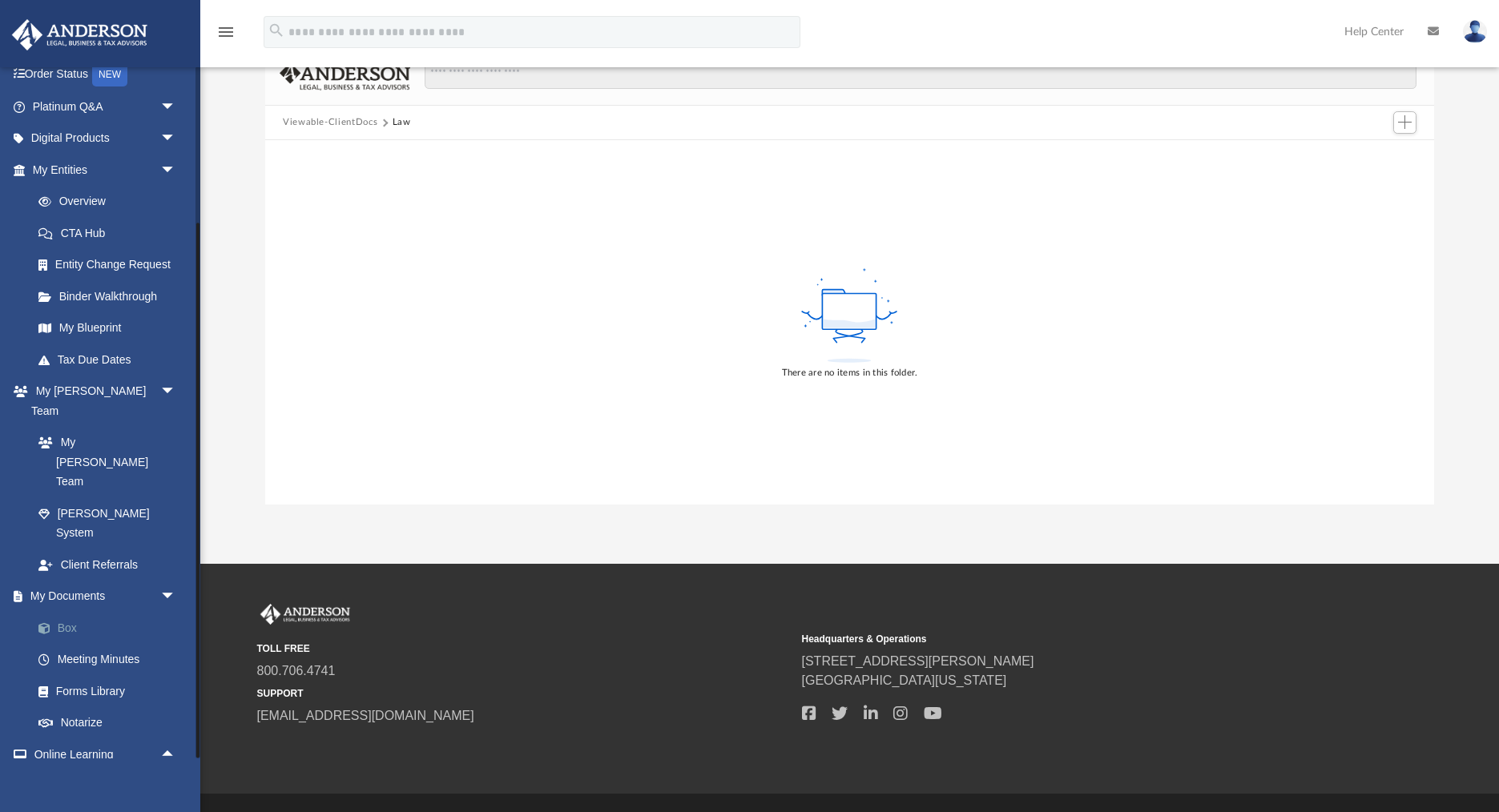
click at [69, 612] on link "Box" at bounding box center [111, 628] width 178 height 32
click at [64, 612] on link "Box" at bounding box center [111, 628] width 178 height 32
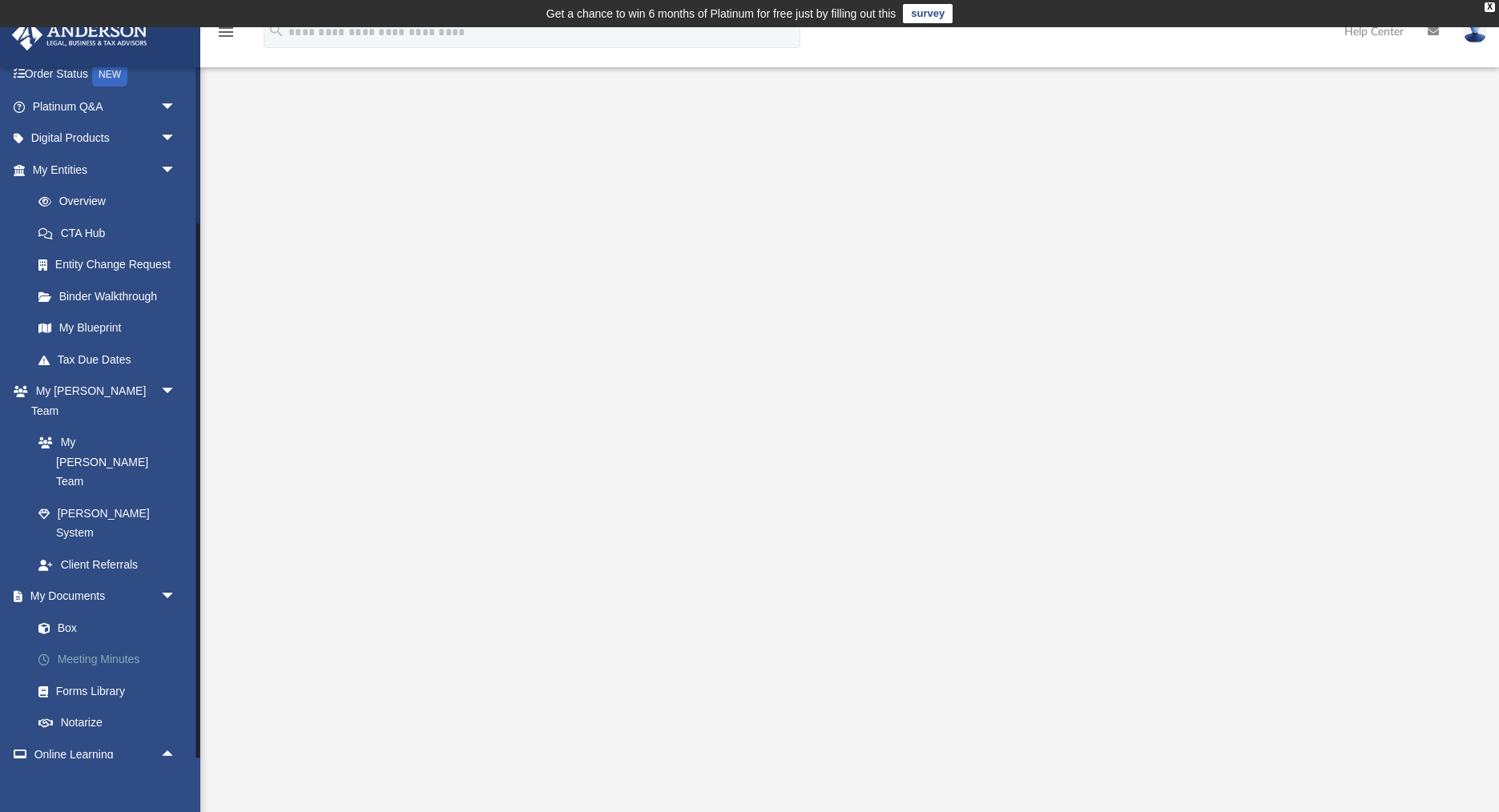
click at [77, 644] on link "Meeting Minutes" at bounding box center [111, 660] width 178 height 32
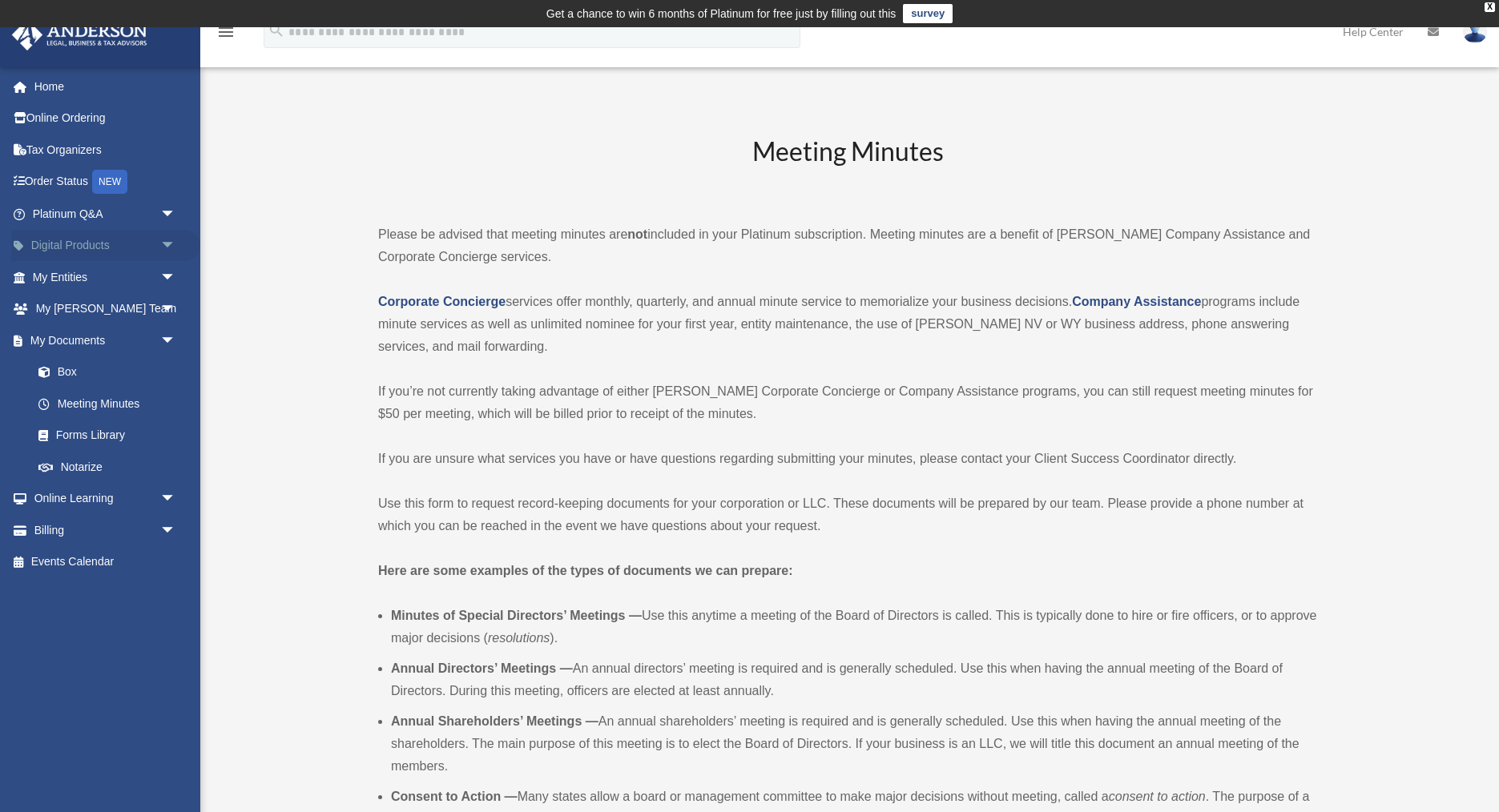
click at [170, 243] on span "arrow_drop_down" at bounding box center [176, 246] width 32 height 33
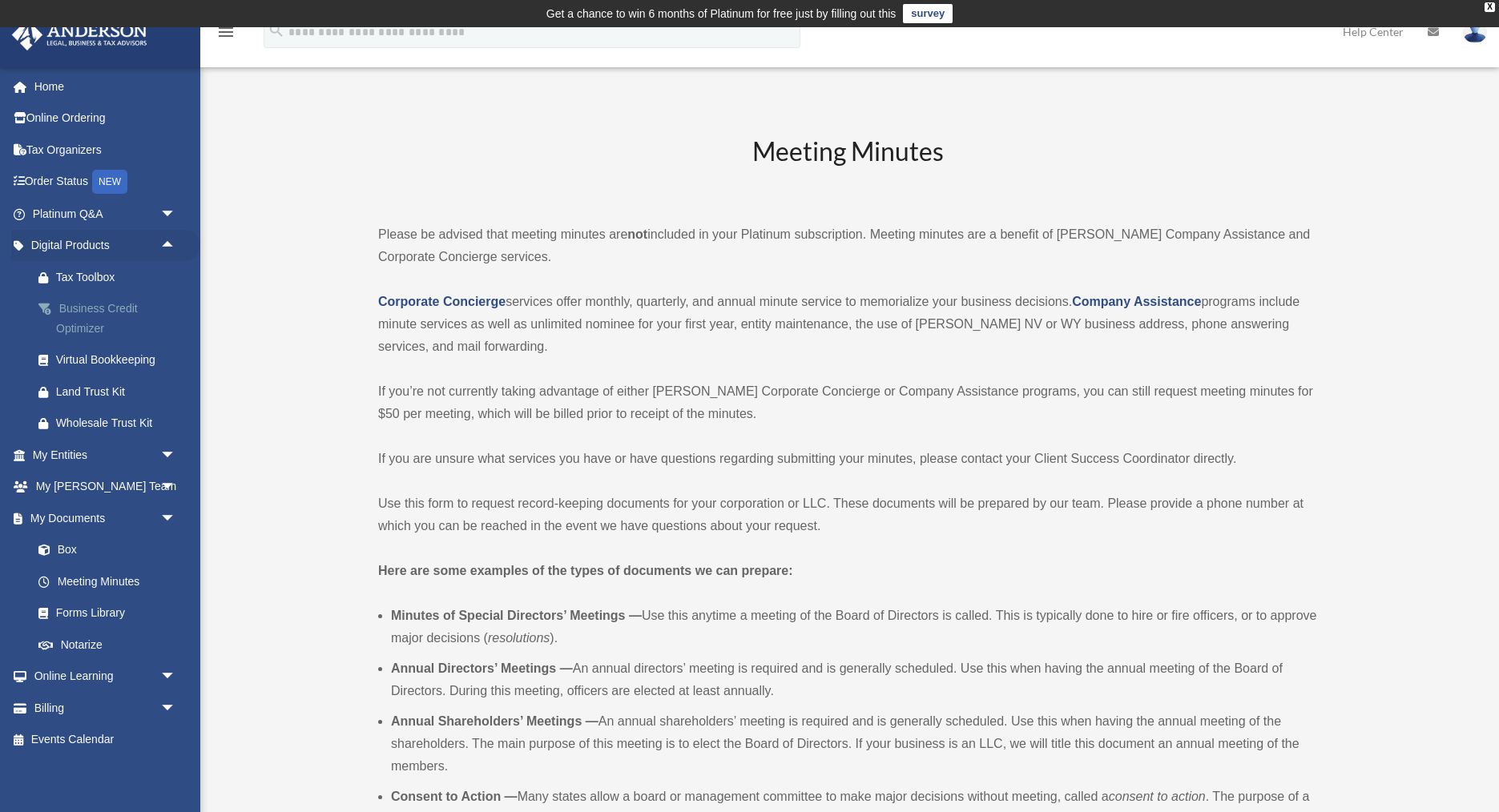
click at [79, 313] on div "Business Credit Optimizer" at bounding box center [118, 318] width 124 height 39
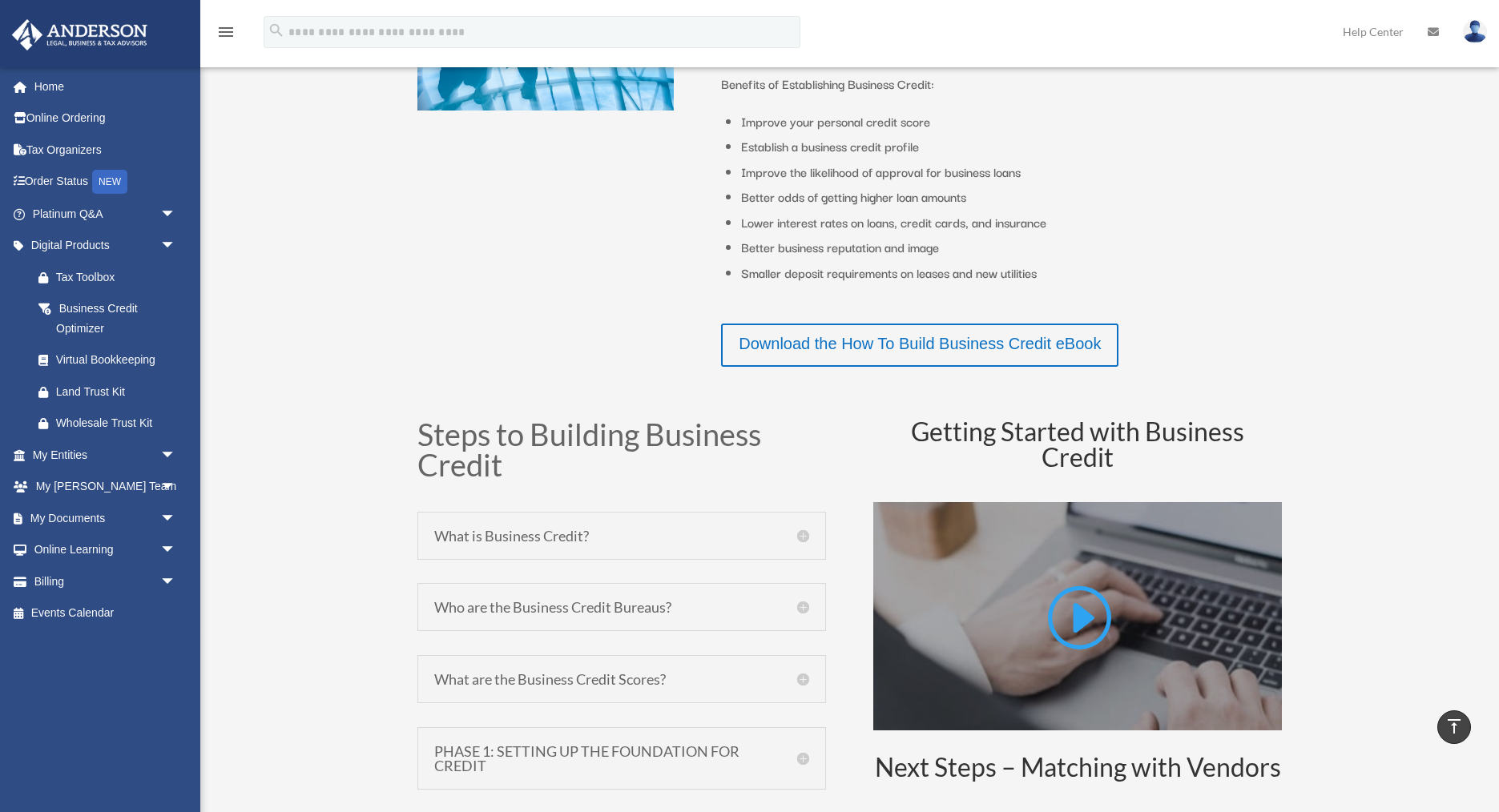
scroll to position [492, 0]
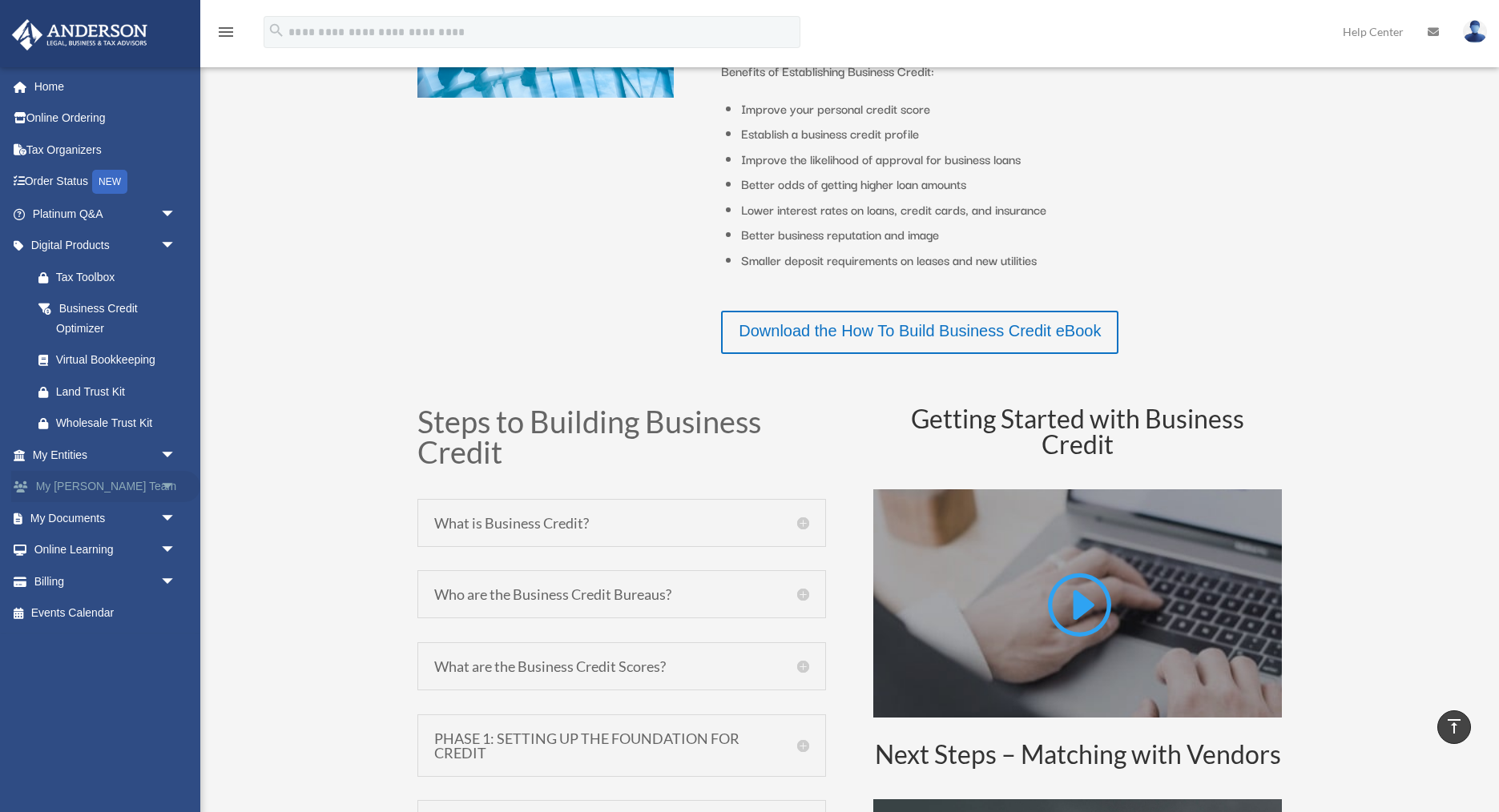
click at [165, 487] on span "arrow_drop_down" at bounding box center [176, 488] width 32 height 33
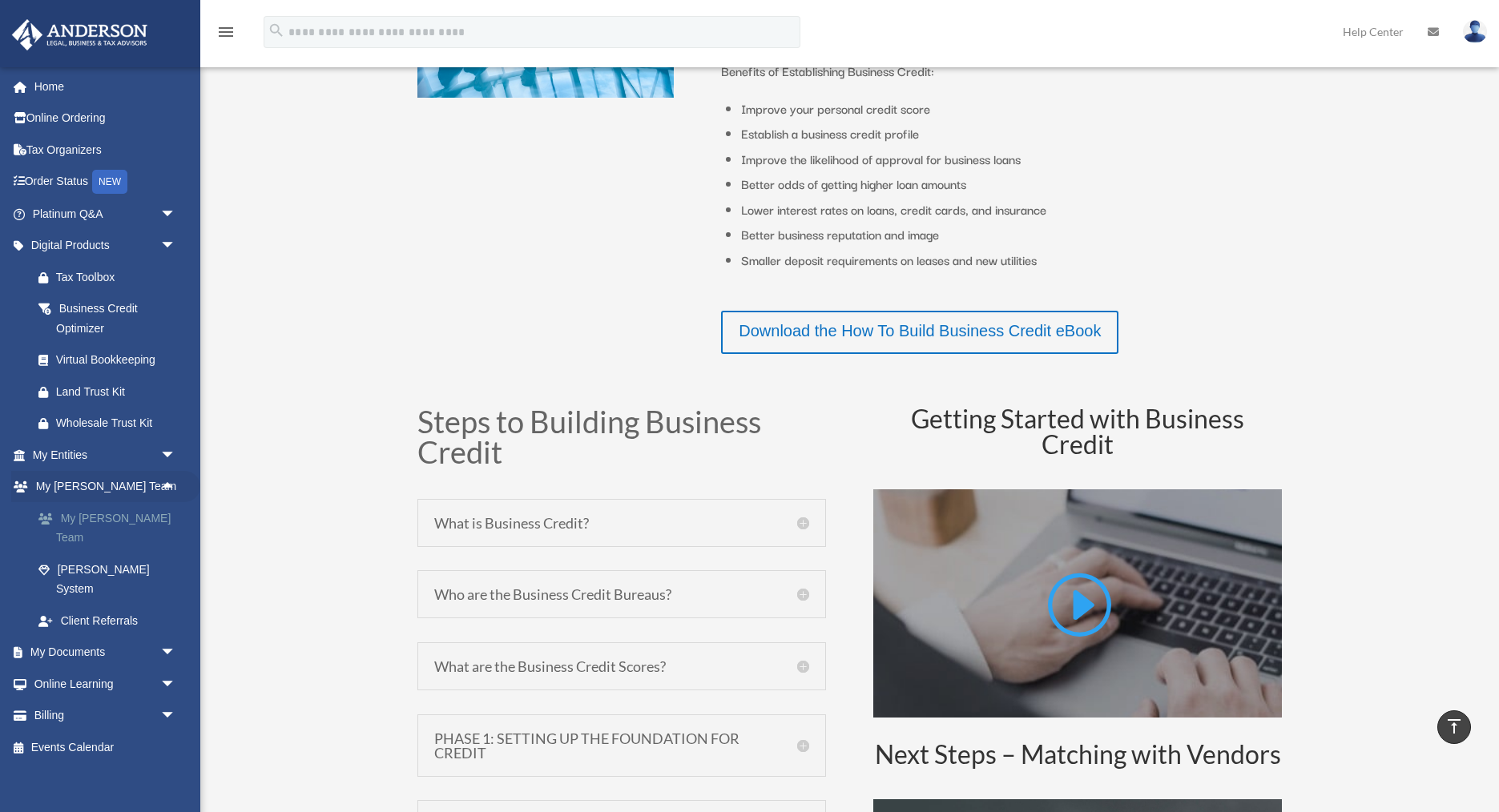
click at [98, 522] on link "My [PERSON_NAME] Team" at bounding box center [111, 528] width 178 height 51
